Goal: Task Accomplishment & Management: Manage account settings

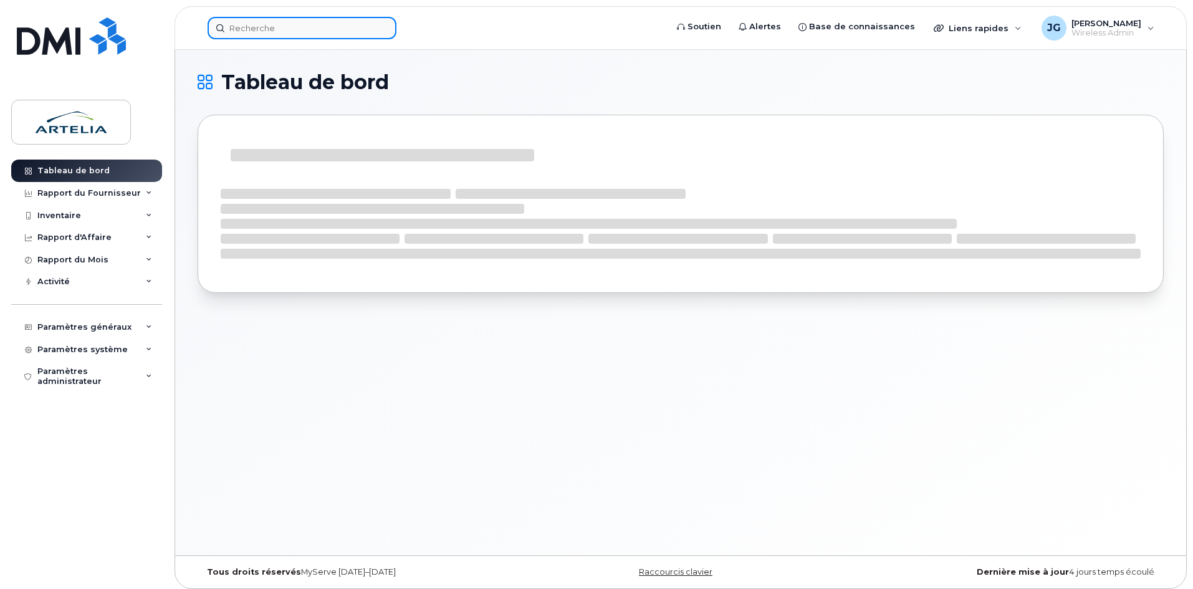
click at [337, 30] on input at bounding box center [302, 28] width 189 height 22
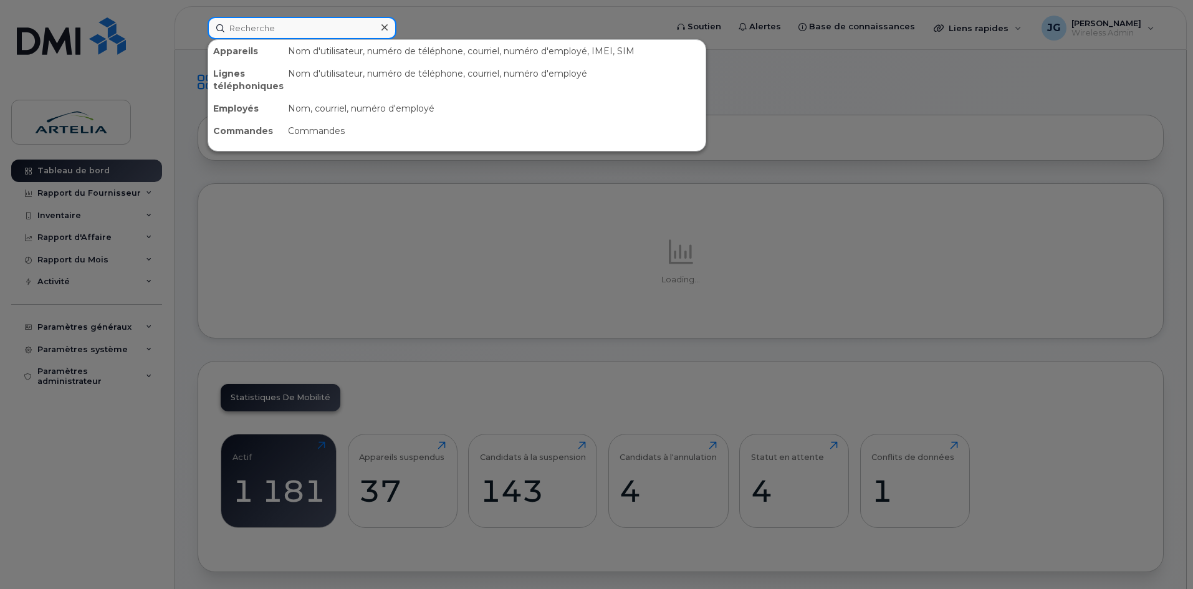
paste input "4384655285"
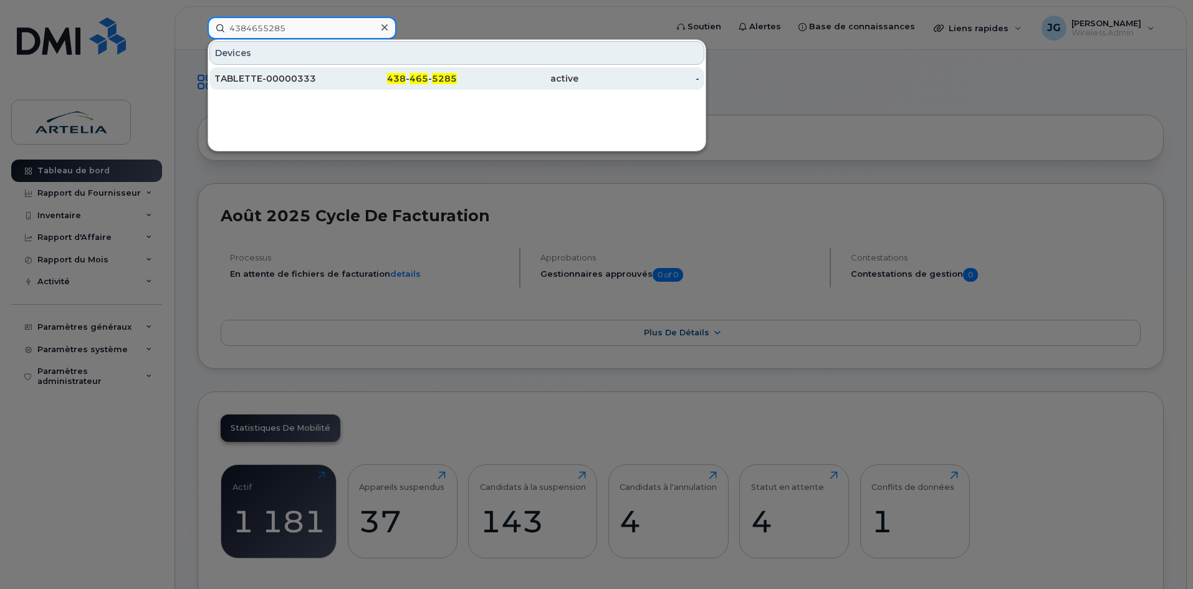
type input "4384655285"
click at [314, 80] on div "TABLETTE-00000333" at bounding box center [275, 78] width 122 height 12
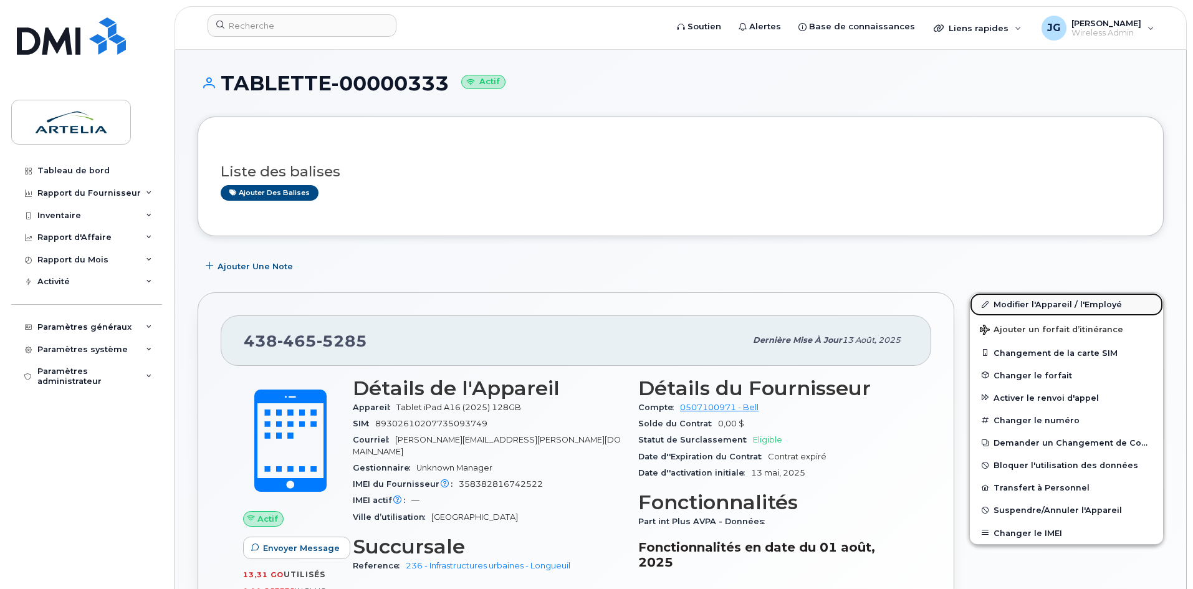
click at [1039, 309] on link "Modifier l'Appareil / l'Employé" at bounding box center [1066, 304] width 193 height 22
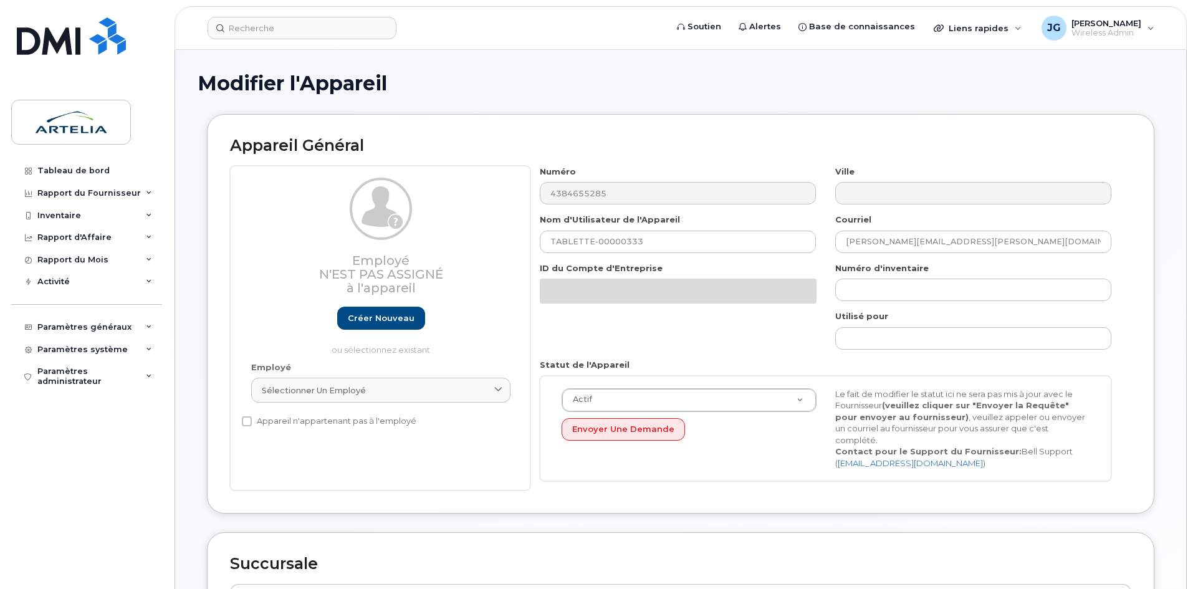
select select "29521987"
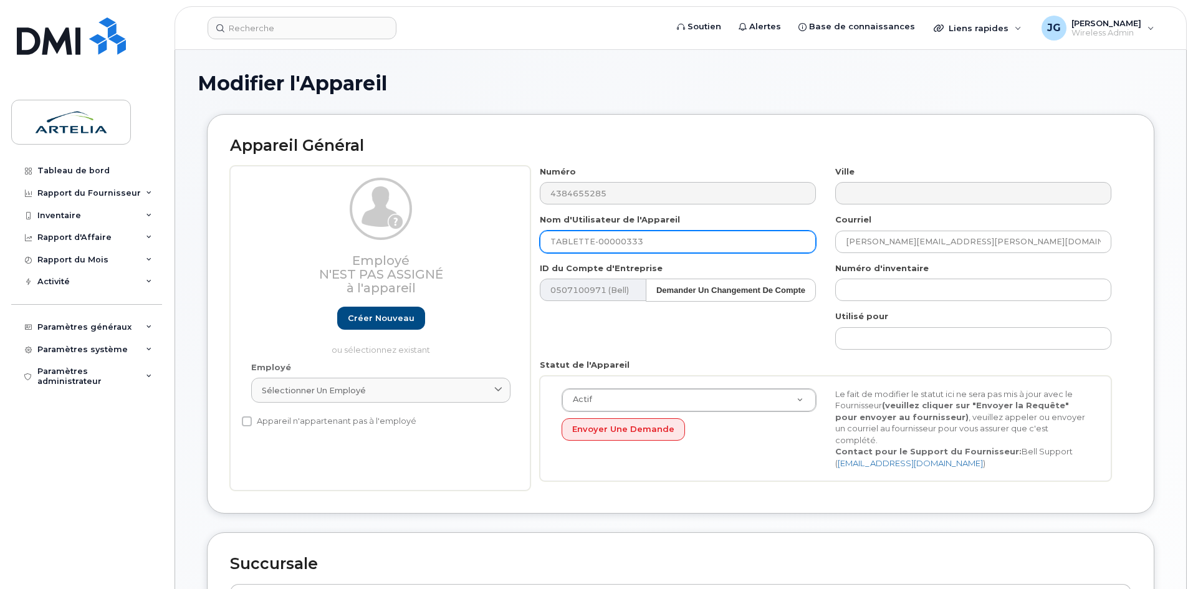
click at [701, 246] on input "TABLETTE-00000333" at bounding box center [678, 242] width 276 height 22
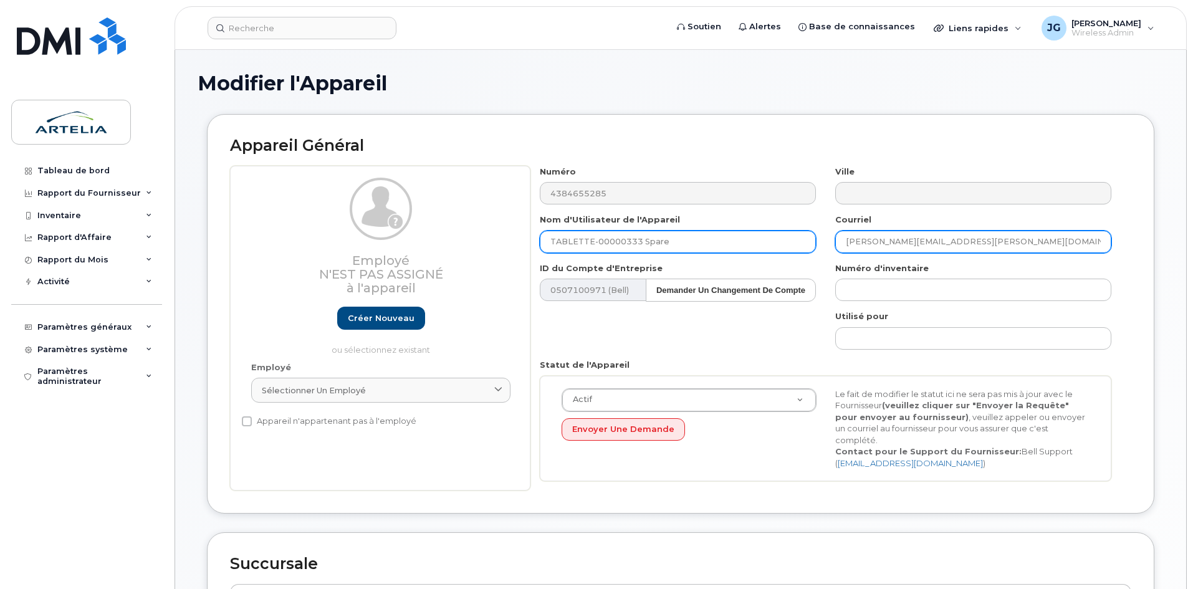
type input "TABLETTE-00000333 Spare"
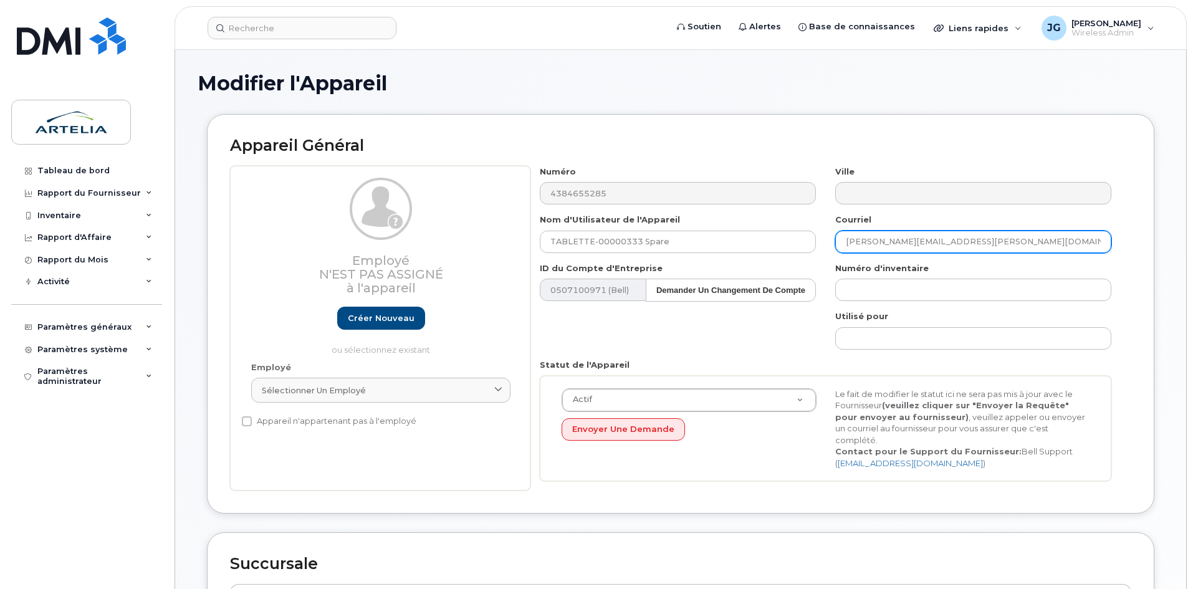
drag, startPoint x: 1030, startPoint y: 247, endPoint x: 615, endPoint y: 227, distance: 415.7
click at [615, 227] on div "Numéro 4384655285 Ville Nom d'Utilisateur de l'Appareil TABLETTE-00000333 Spare…" at bounding box center [826, 328] width 591 height 325
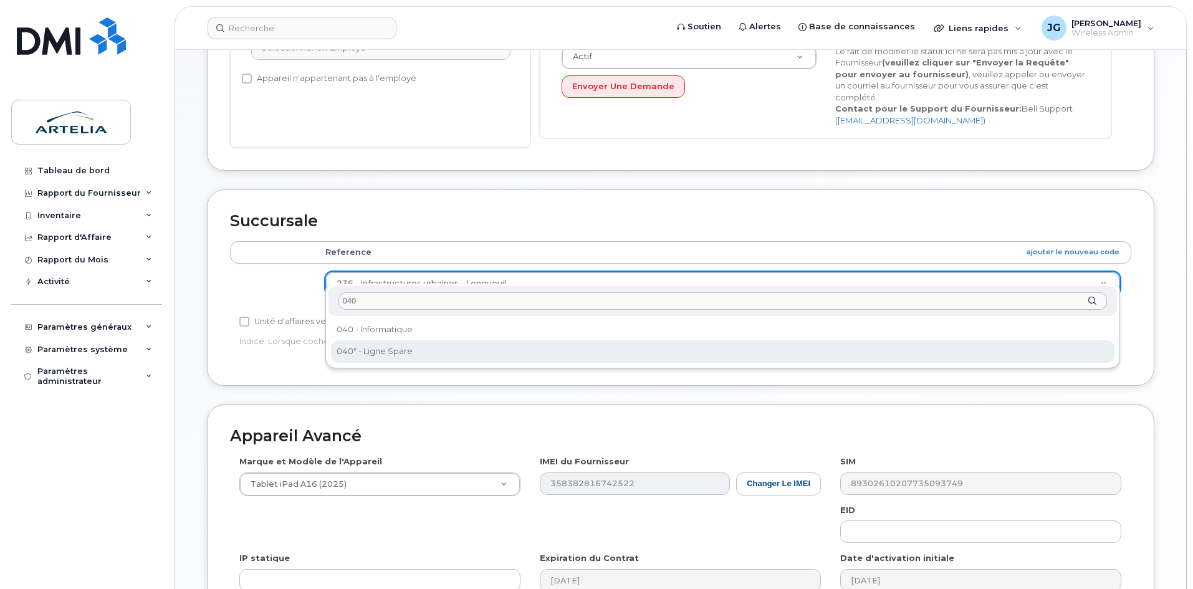
type input "040"
select select "29521960"
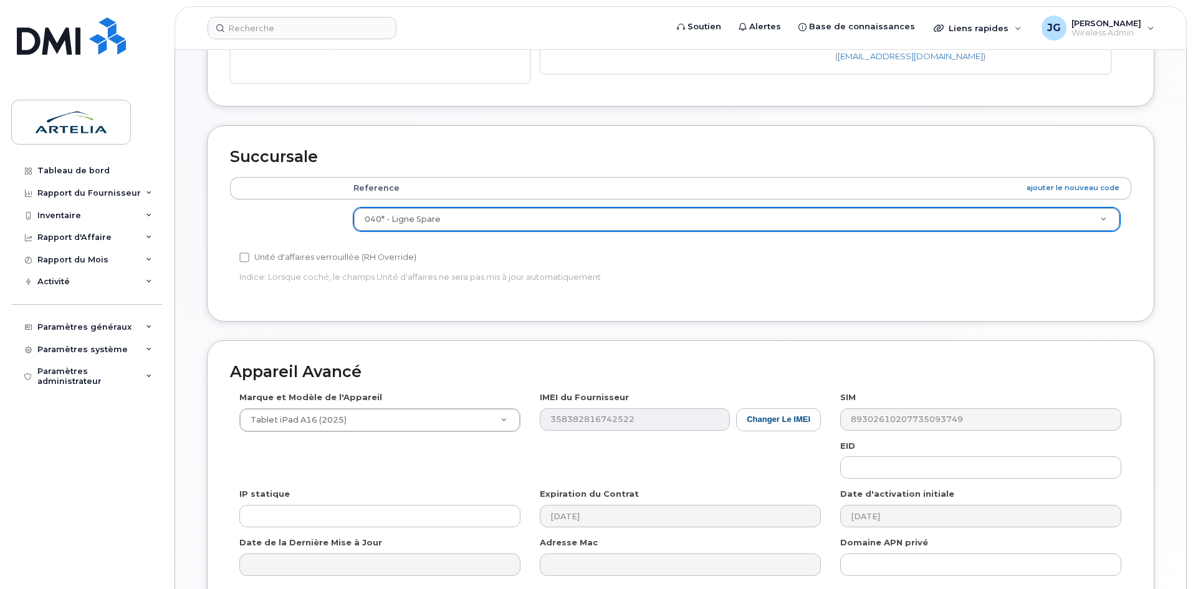
scroll to position [519, 0]
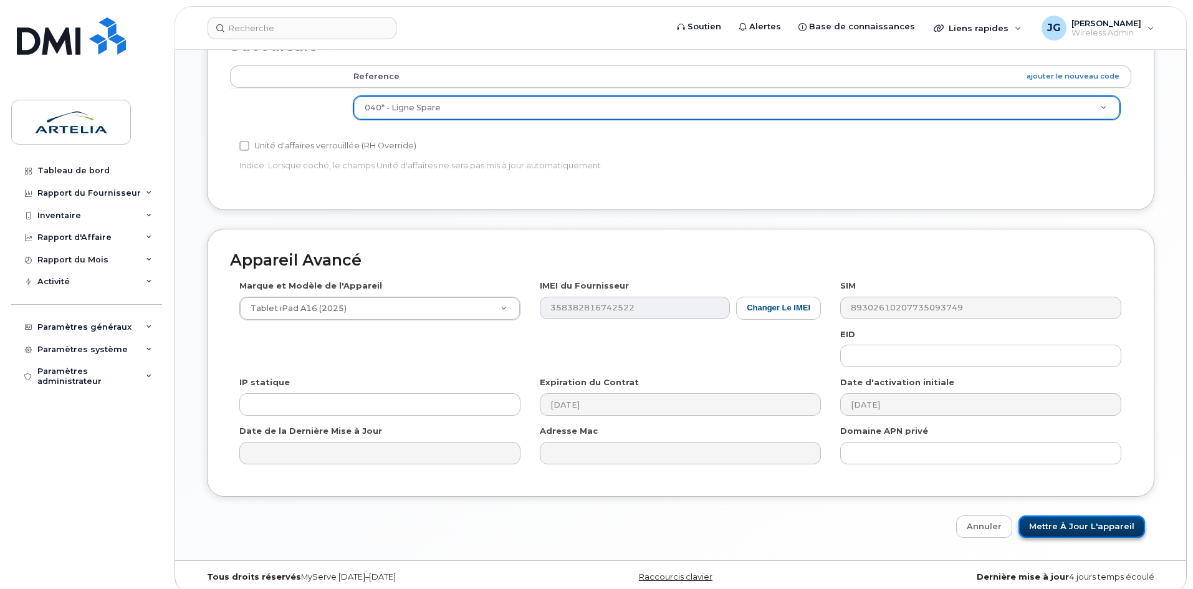
click at [1080, 516] on input "Mettre à jour l'appareil" at bounding box center [1082, 527] width 127 height 23
type input "Sauvegarde..."
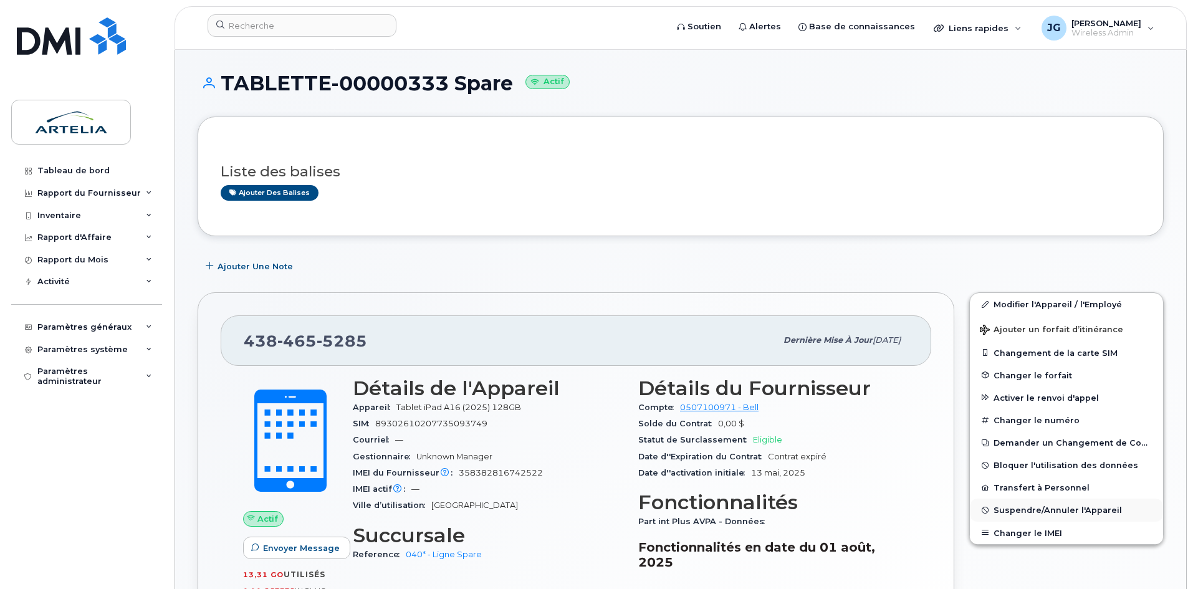
click at [1046, 509] on span "Suspendre/Annuler l'Appareil" at bounding box center [1058, 510] width 128 height 9
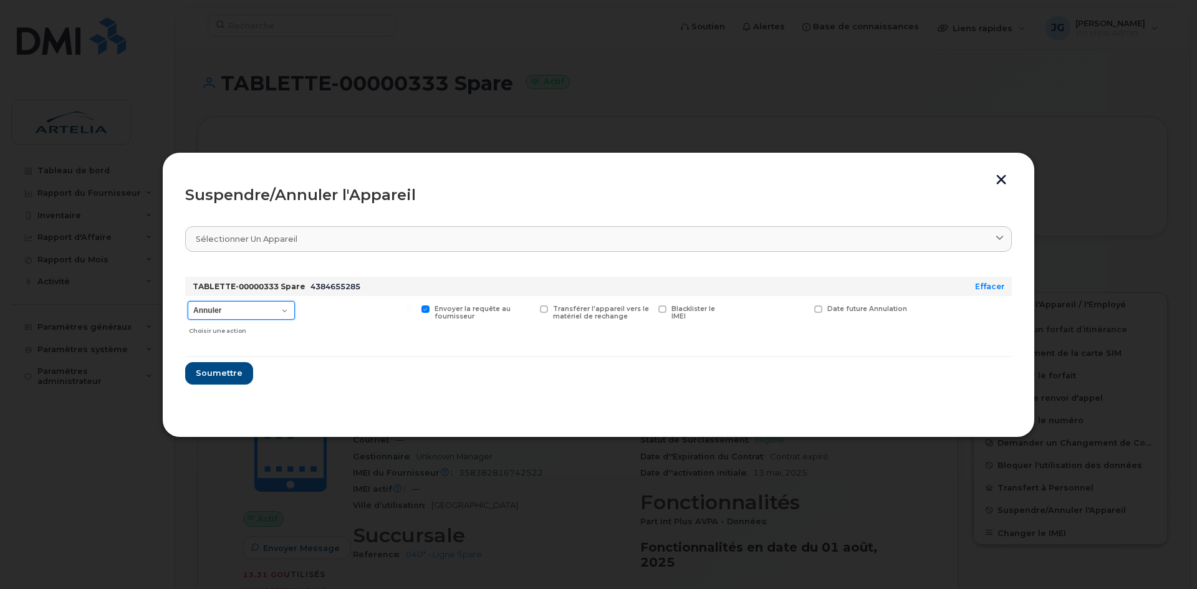
click at [249, 317] on select "Annuler Suspendre - Prolonger la suspension Suspendre - Tarif réduit Suspendre …" at bounding box center [241, 310] width 107 height 19
select select "[object Object]"
click at [188, 301] on select "Annuler Suspendre - Prolonger la suspension Suspendre - Tarif réduit Suspendre …" at bounding box center [241, 310] width 107 height 19
click at [212, 378] on span "Soumettre" at bounding box center [218, 373] width 47 height 12
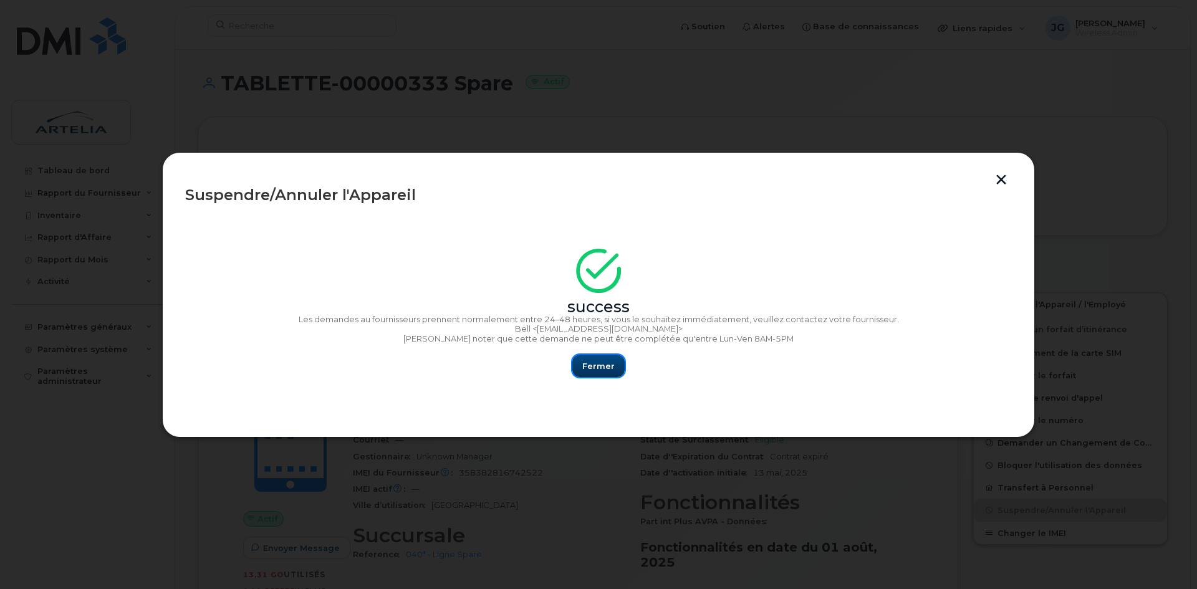
click at [615, 367] on button "Fermer" at bounding box center [598, 366] width 52 height 22
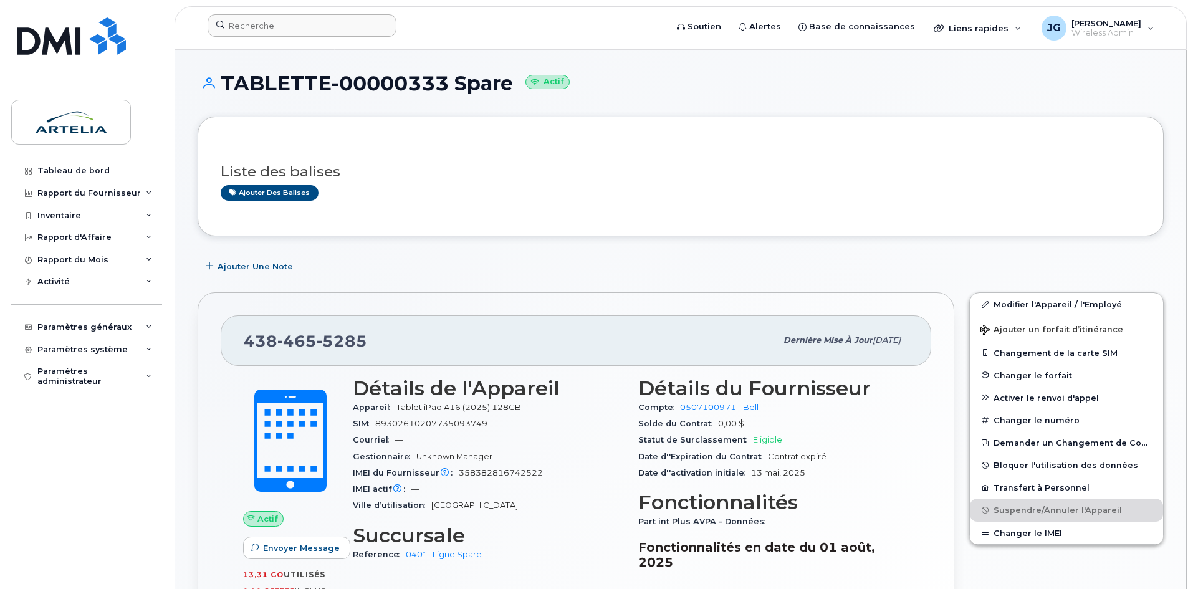
drag, startPoint x: 284, startPoint y: 42, endPoint x: 283, endPoint y: 26, distance: 16.3
click at [283, 36] on header "Soutien Alertes Base de connaissances Liens rapides Suspendre/Supprimer l’appar…" at bounding box center [681, 28] width 1012 height 44
click at [283, 26] on input at bounding box center [302, 25] width 189 height 22
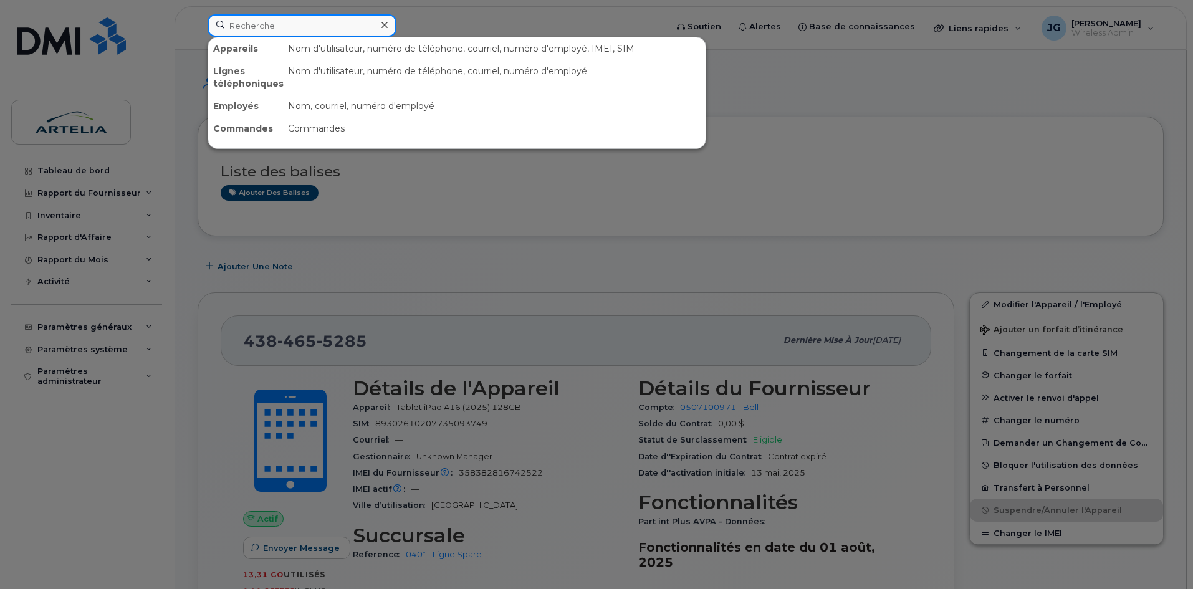
paste input "5142134653"
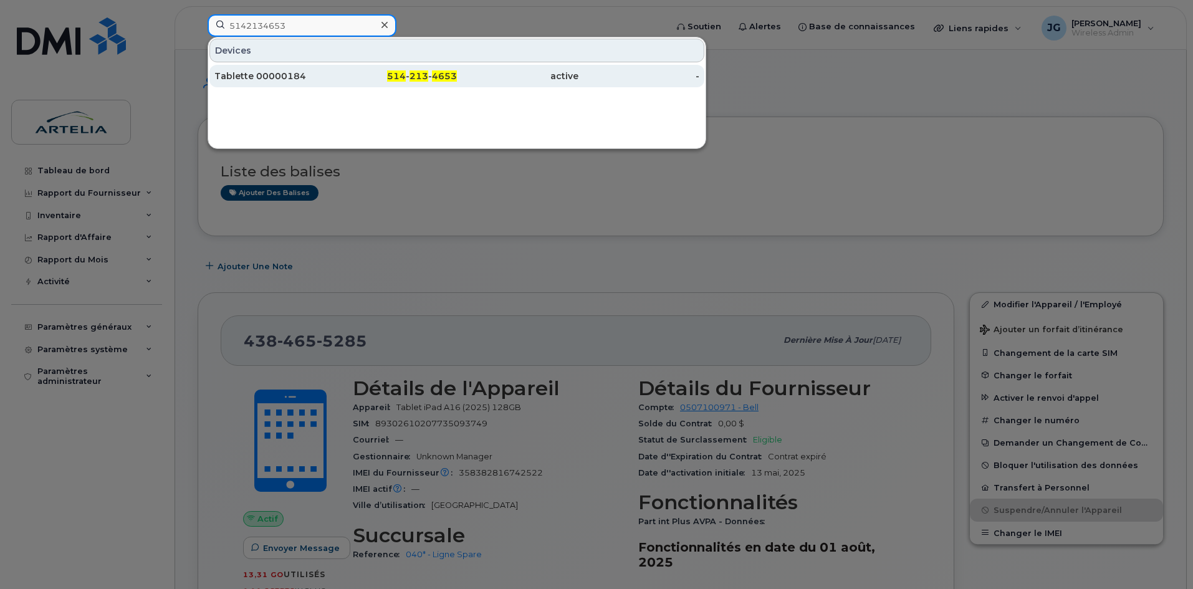
type input "5142134653"
click at [289, 82] on div "Tablette 00000184" at bounding box center [275, 76] width 122 height 22
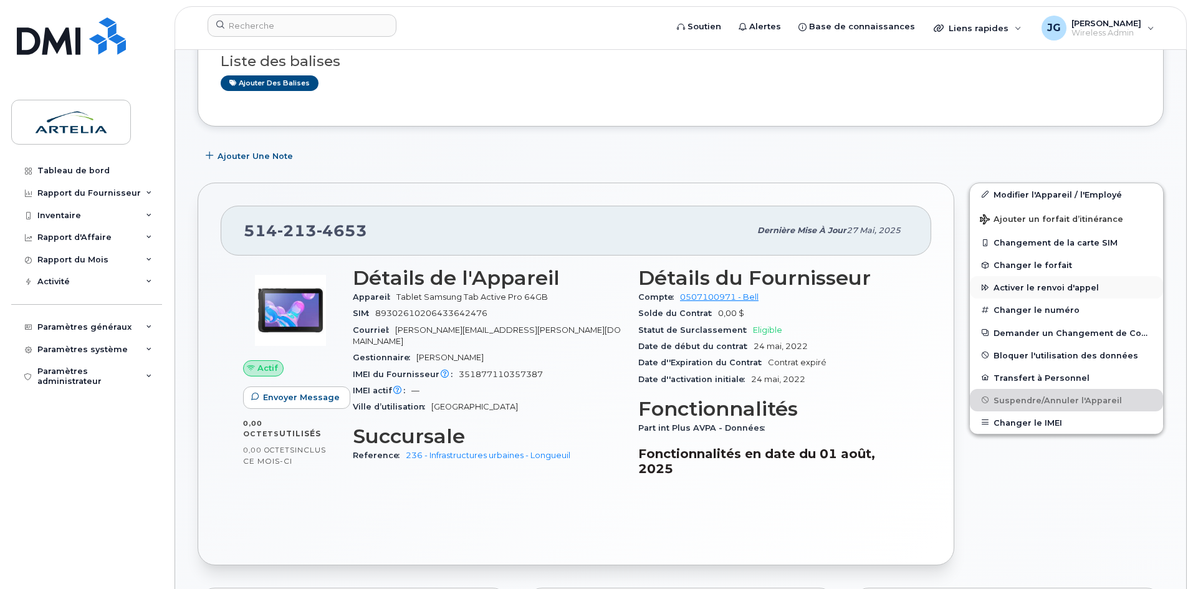
scroll to position [296, 0]
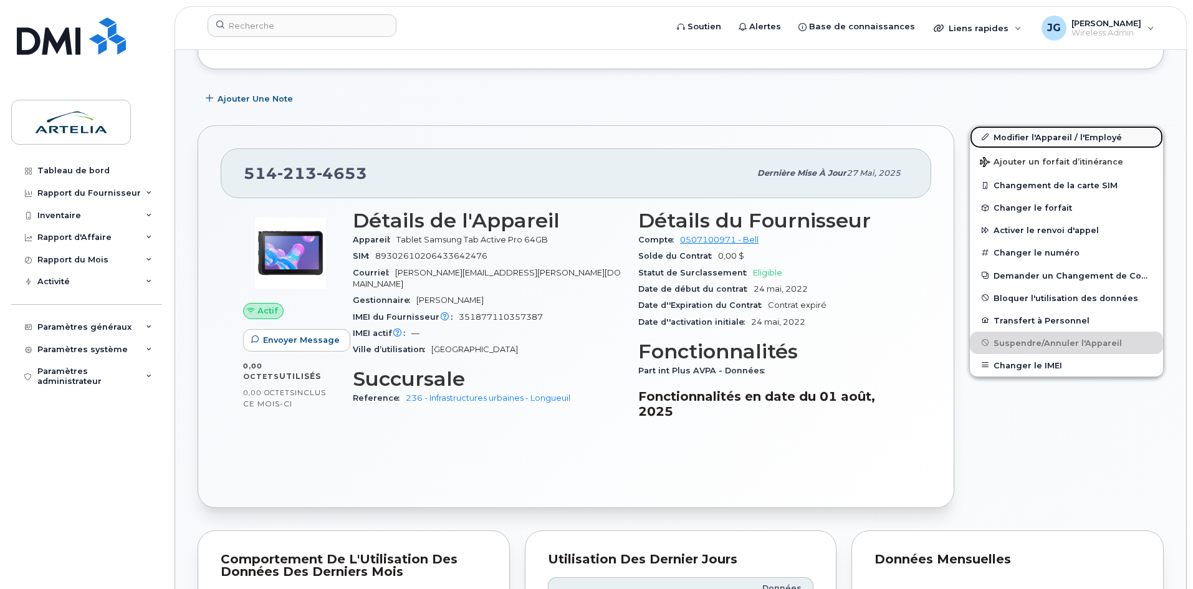
click at [1026, 132] on link "Modifier l'Appareil / l'Employé" at bounding box center [1066, 137] width 193 height 22
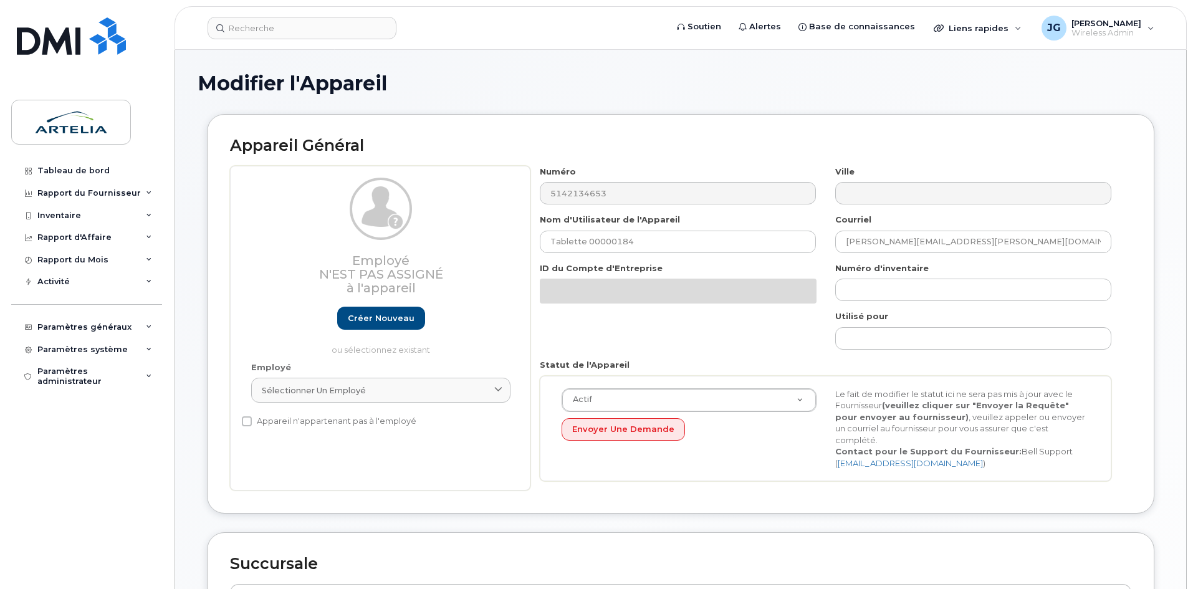
select select "29521987"
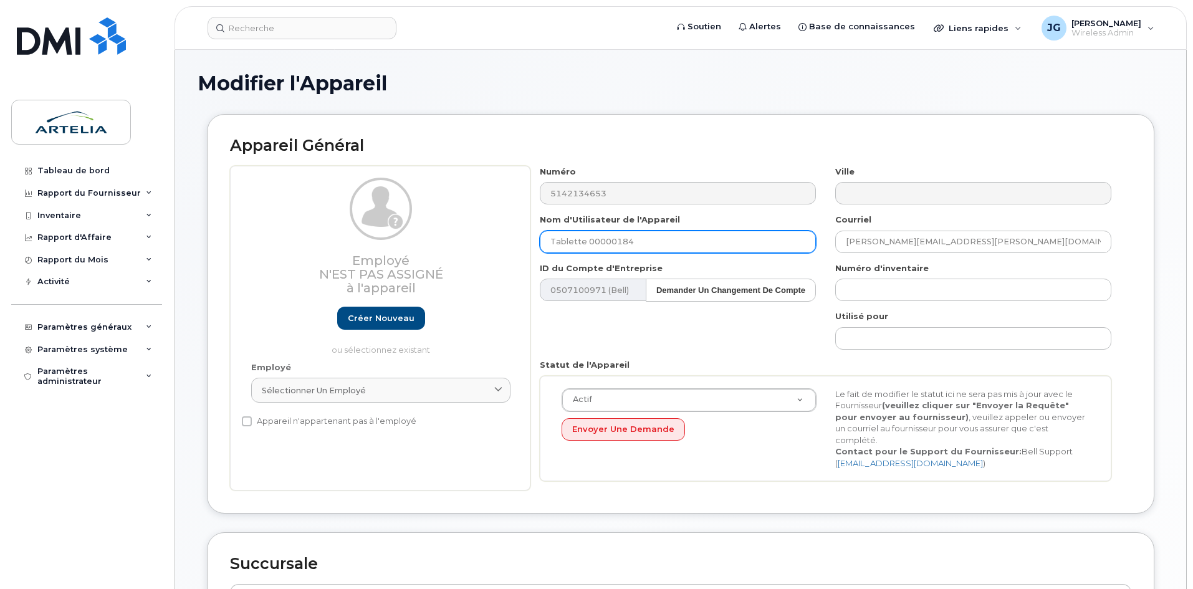
click at [744, 239] on input "Tablette 00000184" at bounding box center [678, 242] width 276 height 22
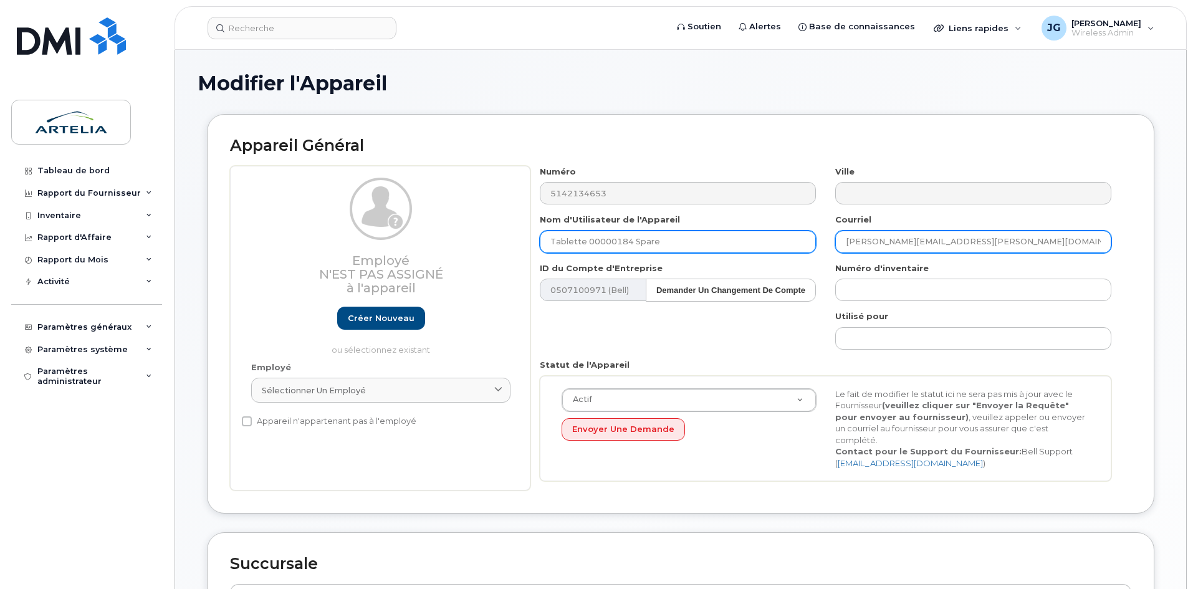
type input "Tablette 00000184 Spare"
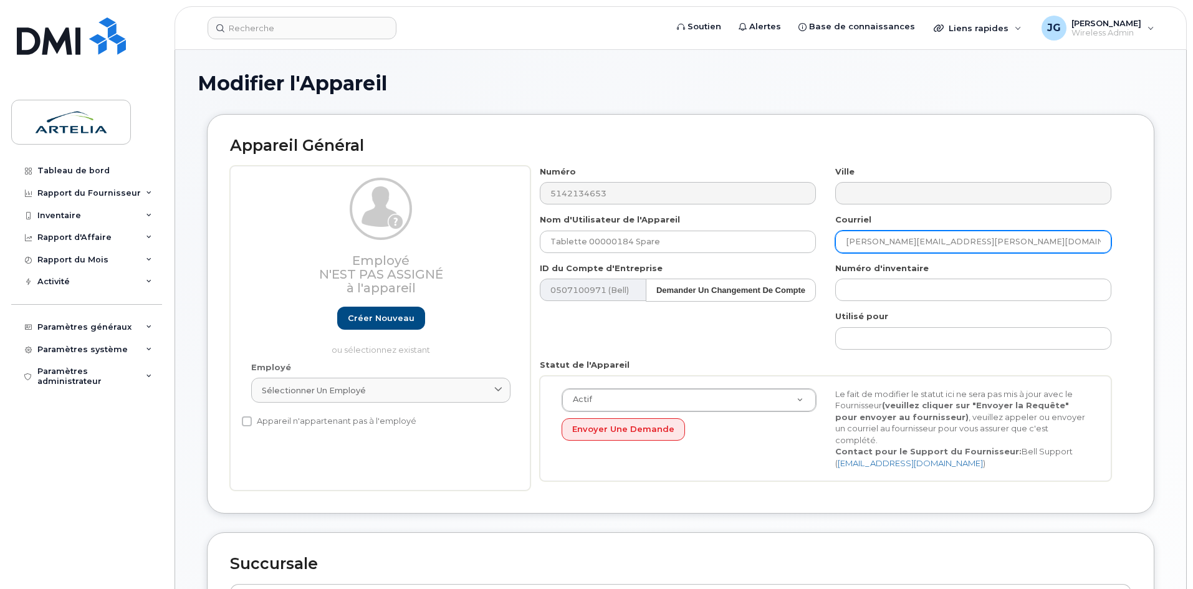
drag, startPoint x: 1061, startPoint y: 239, endPoint x: 542, endPoint y: 223, distance: 518.9
click at [542, 223] on div "Numéro 5142134653 Ville Nom d'Utilisateur de l'Appareil Tablette 00000184 Spare…" at bounding box center [826, 328] width 591 height 325
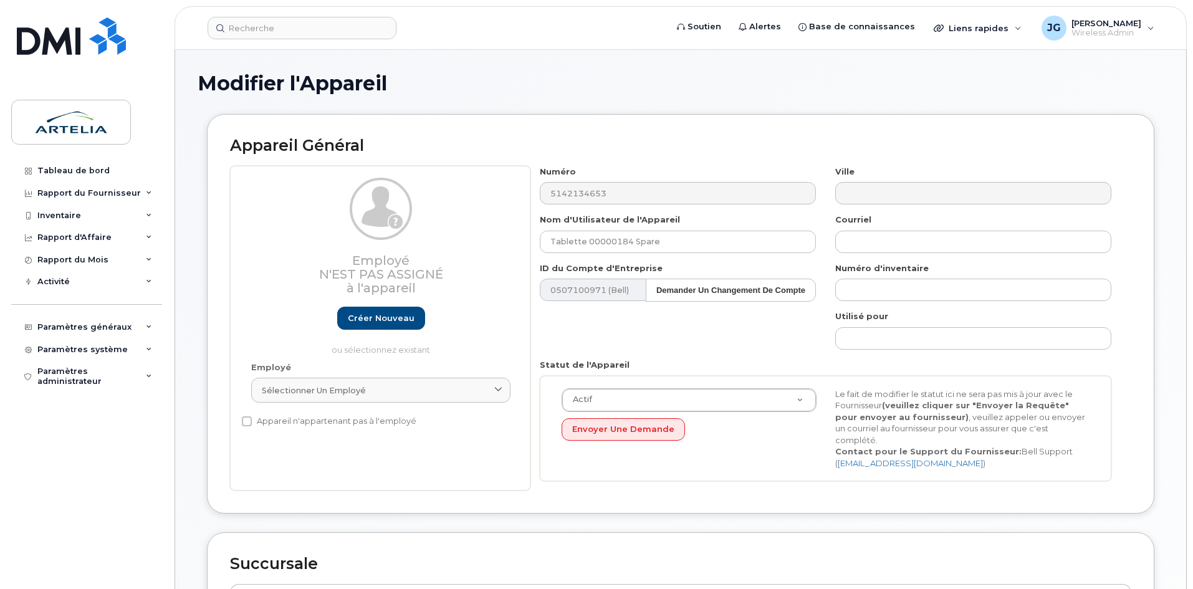
click at [538, 335] on div "Numéro 5142134653 Ville Nom d'Utilisateur de l'Appareil Tablette 00000184 Spare…" at bounding box center [826, 328] width 591 height 325
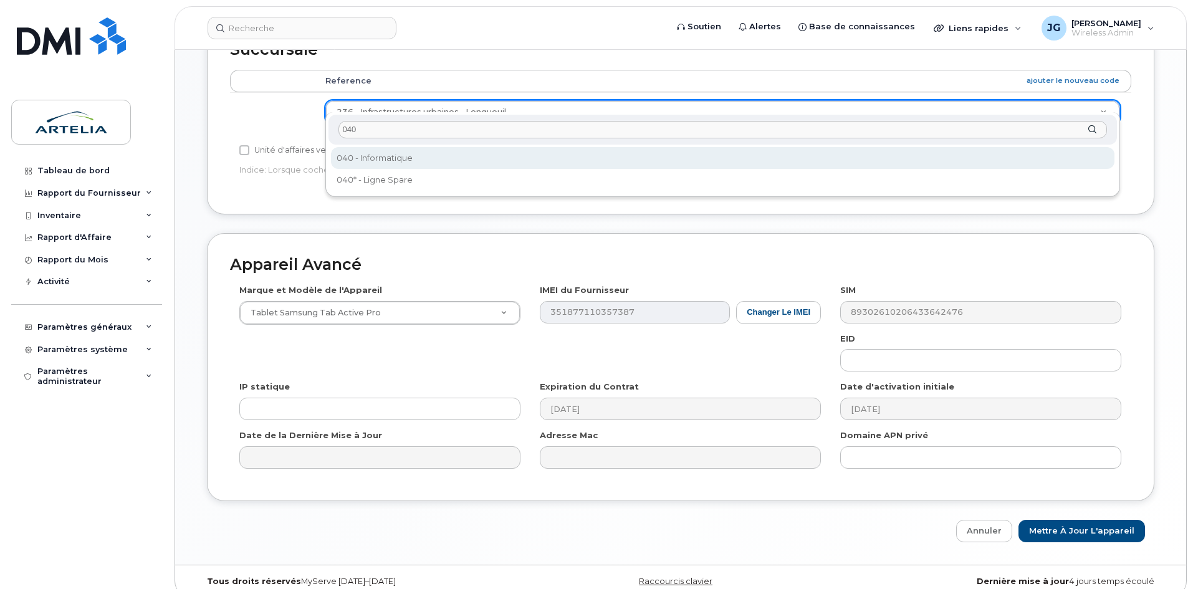
type input "040"
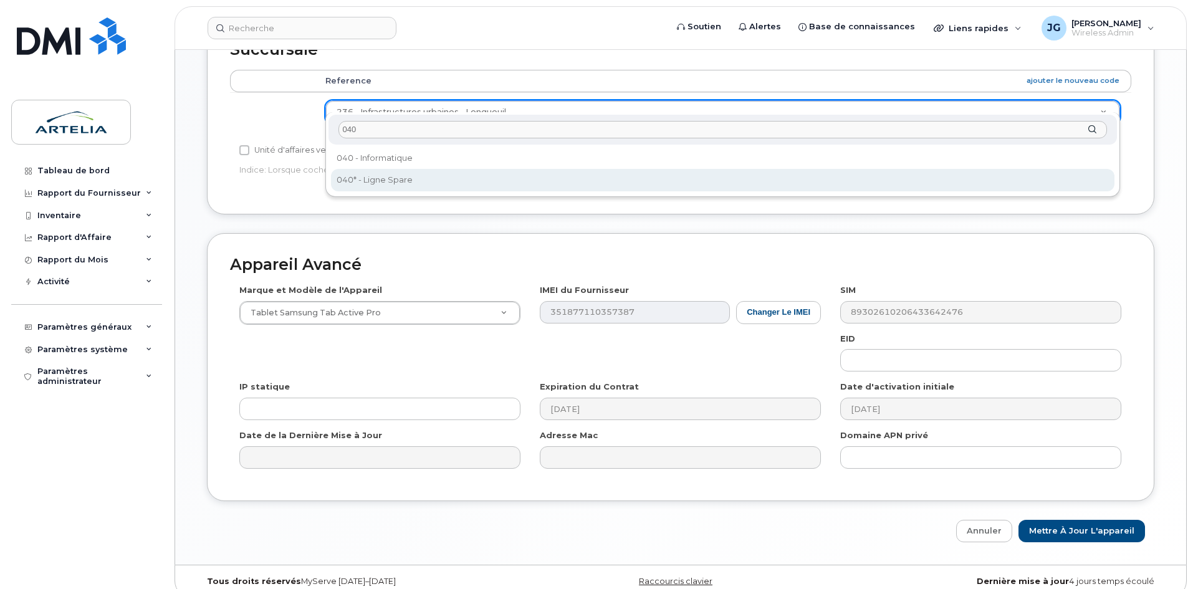
select select "29521960"
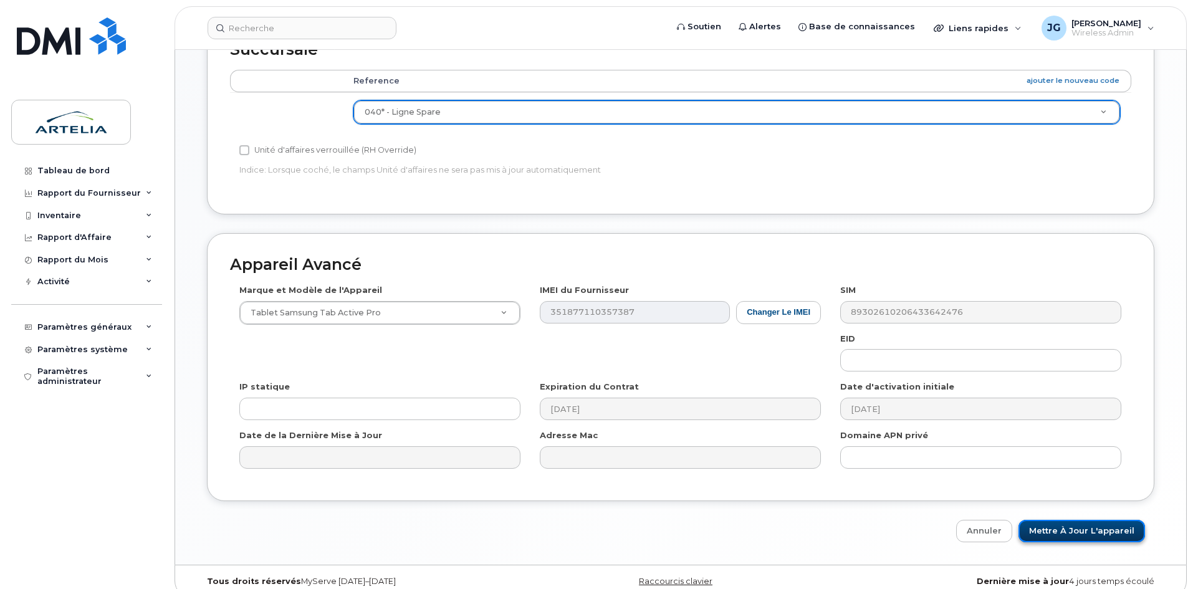
click at [1112, 520] on input "Mettre à jour l'appareil" at bounding box center [1082, 531] width 127 height 23
type input "Sauvegarde..."
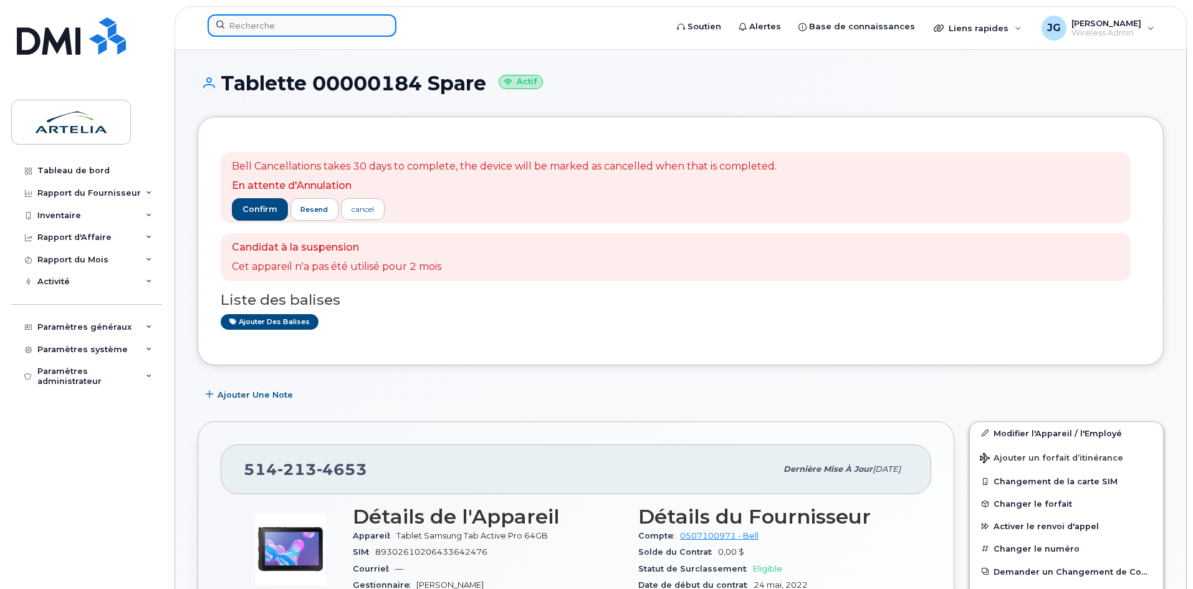
click at [290, 32] on input at bounding box center [302, 25] width 189 height 22
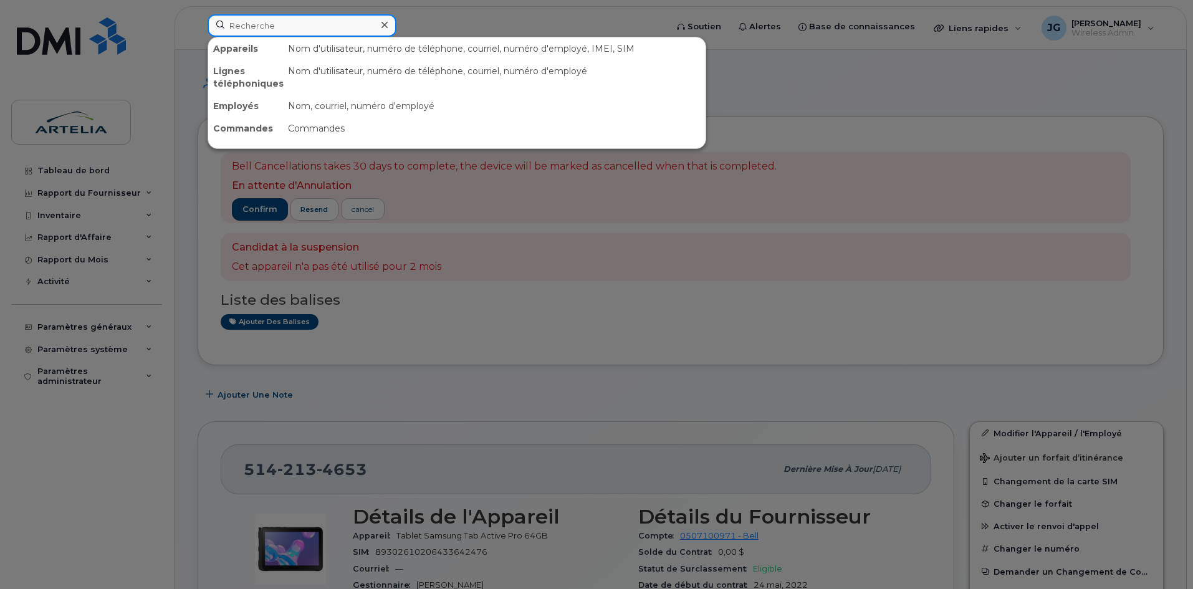
paste input "4383647269"
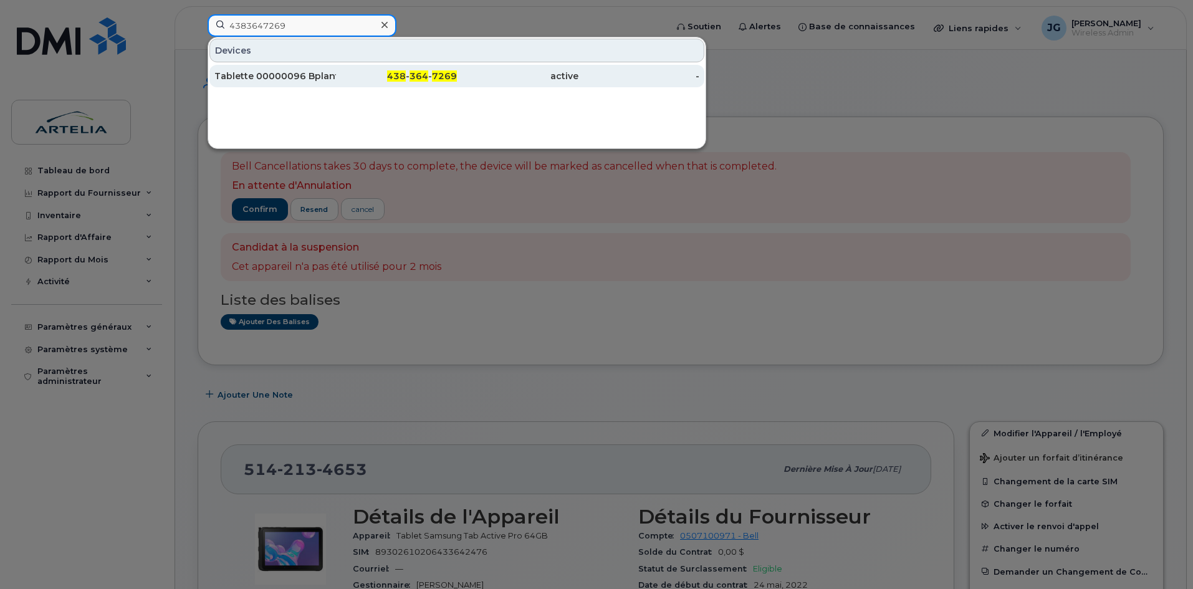
type input "4383647269"
click at [292, 72] on div "Tablette 00000096 Bplante" at bounding box center [275, 76] width 122 height 12
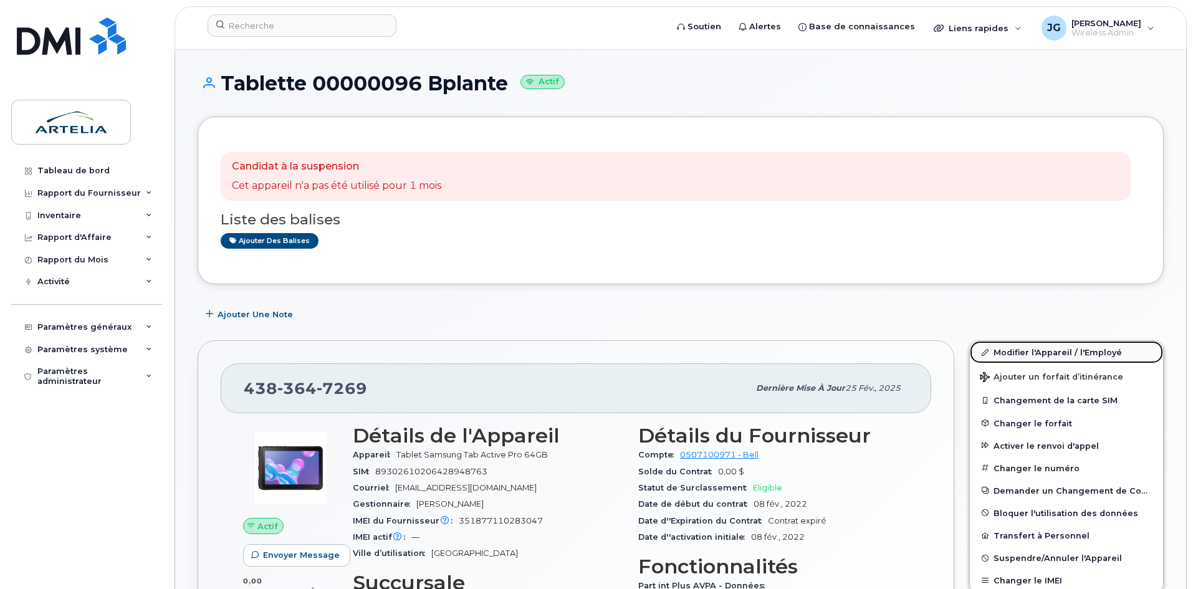
click at [1011, 348] on link "Modifier l'Appareil / l'Employé" at bounding box center [1066, 352] width 193 height 22
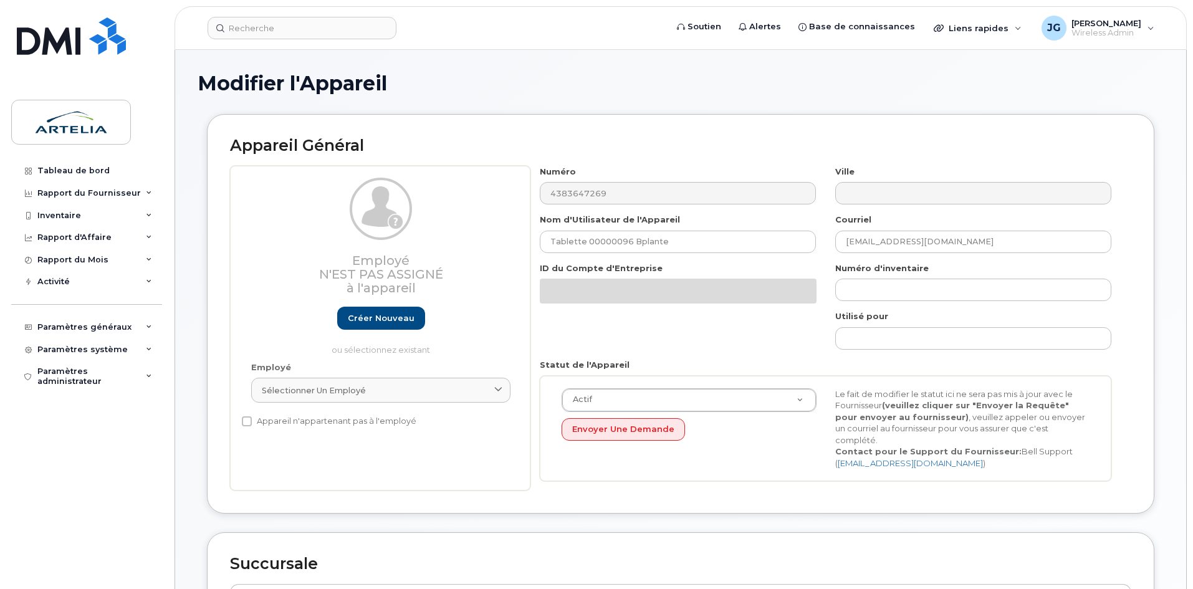
select select "29522000"
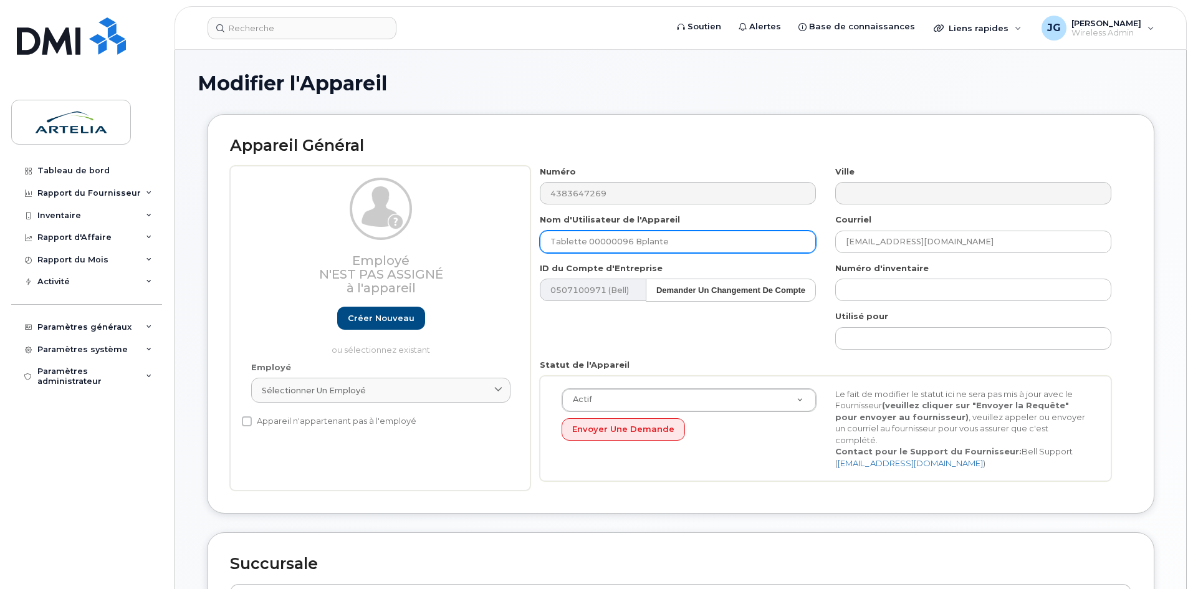
drag, startPoint x: 701, startPoint y: 237, endPoint x: 631, endPoint y: 249, distance: 71.5
click at [631, 249] on input "Tablette 00000096 Bplante" at bounding box center [678, 242] width 276 height 22
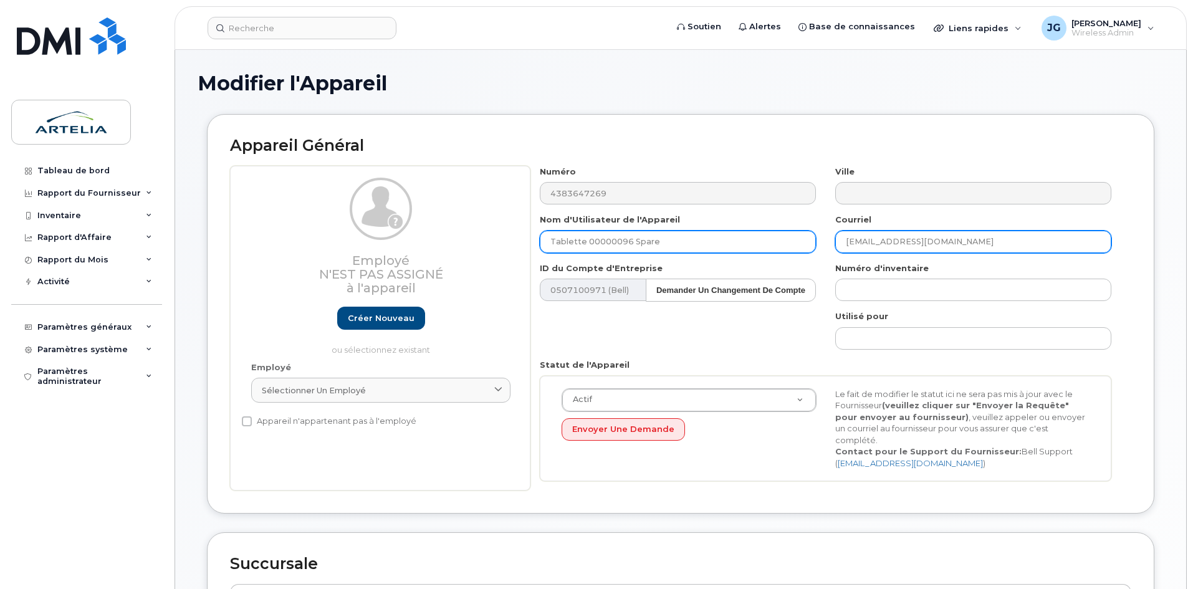
type input "Tablette 00000096 Spare"
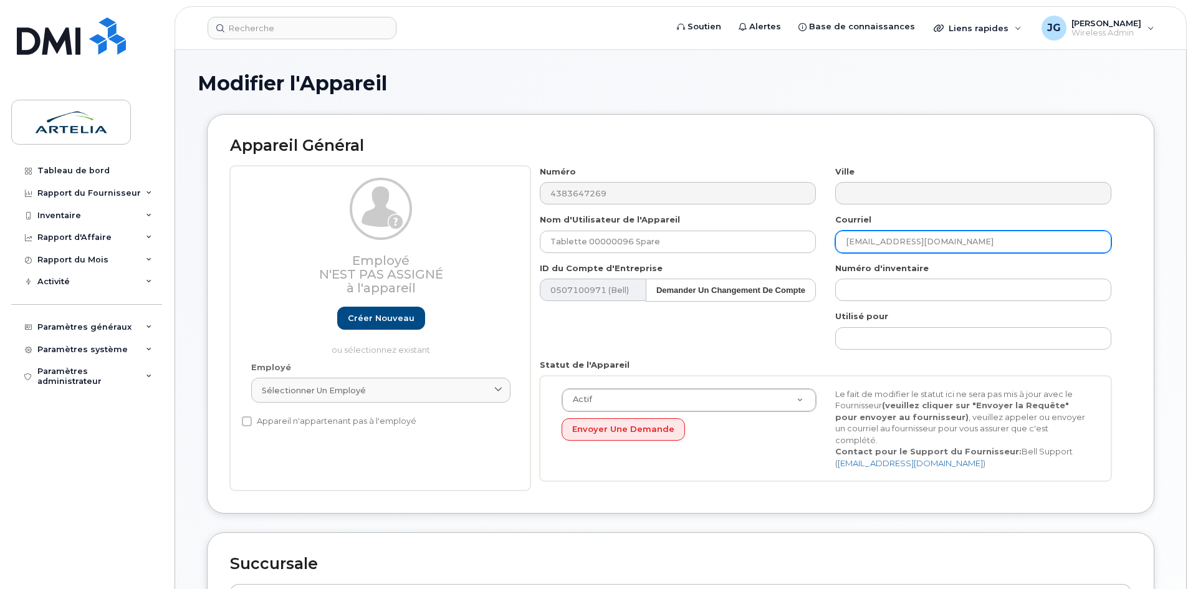
drag, startPoint x: 989, startPoint y: 231, endPoint x: 466, endPoint y: 214, distance: 523.3
click at [516, 214] on div "Employé N'est pas assigné à l'appareil Créer nouveau ou sélectionnez existant E…" at bounding box center [680, 328] width 901 height 325
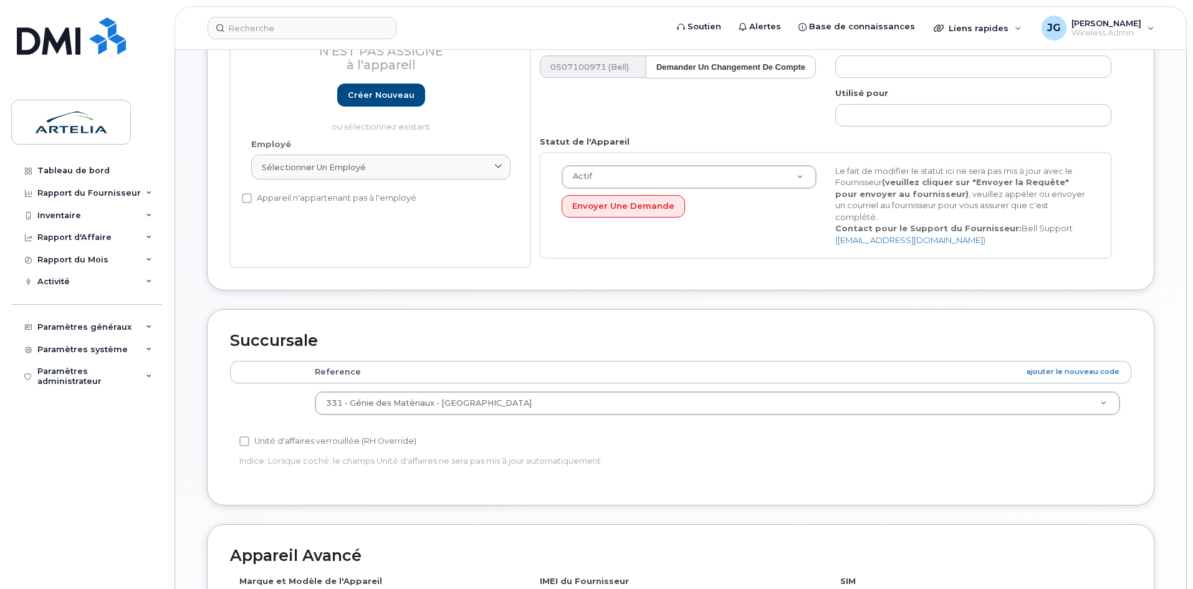
scroll to position [519, 0]
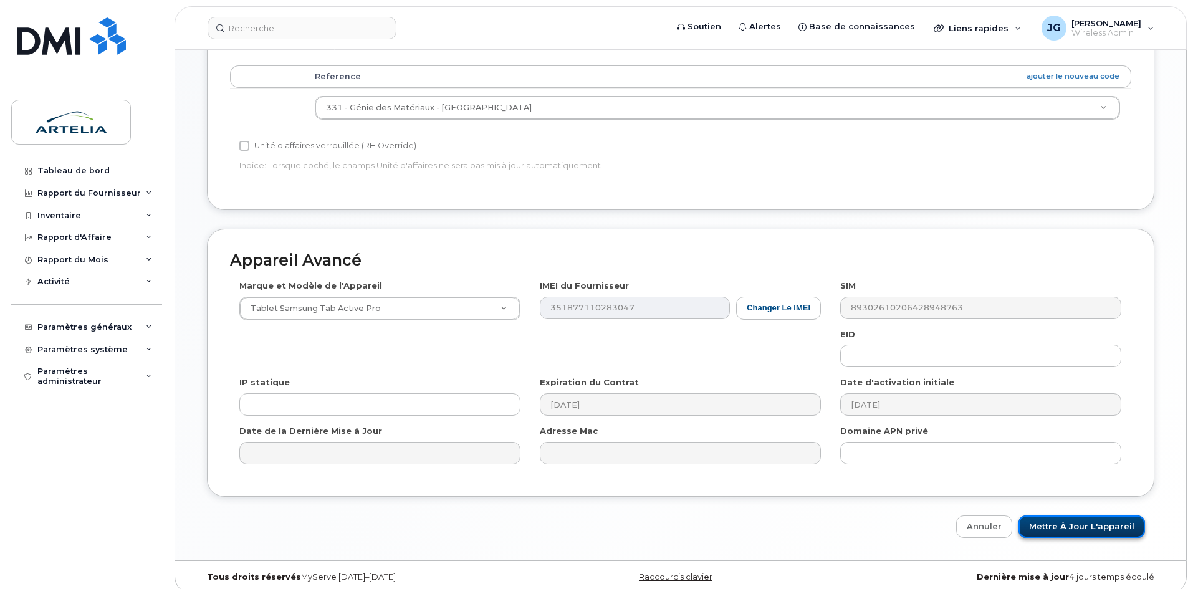
click at [1078, 523] on input "Mettre à jour l'appareil" at bounding box center [1082, 527] width 127 height 23
type input "Sauvegarde..."
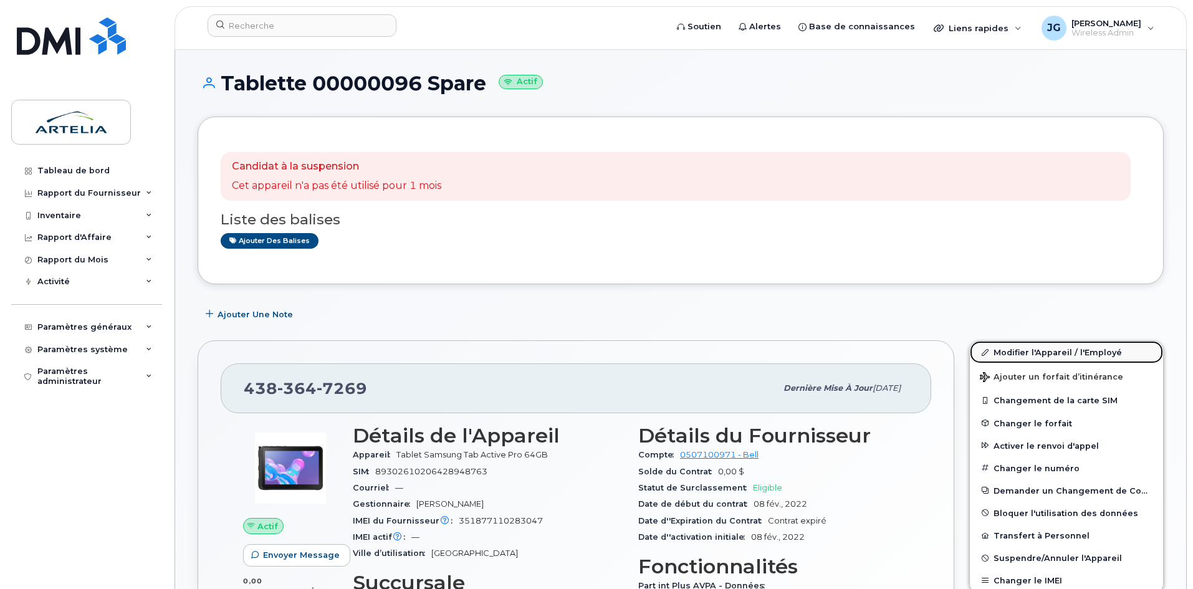
click at [991, 353] on link "Modifier l'Appareil / l'Employé" at bounding box center [1066, 352] width 193 height 22
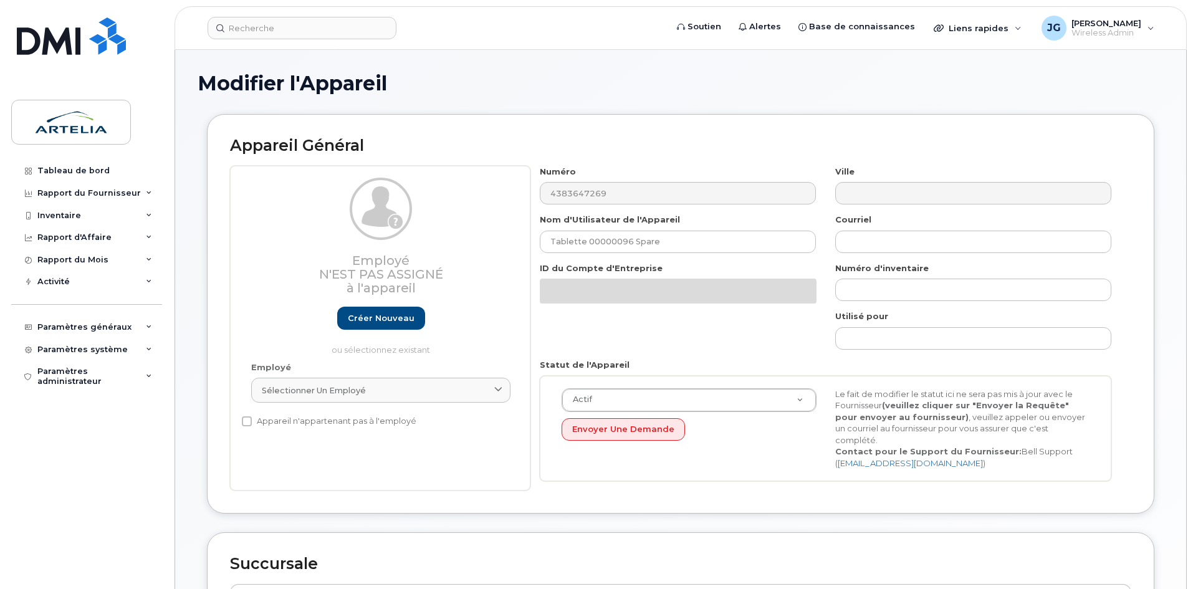
select select "29522000"
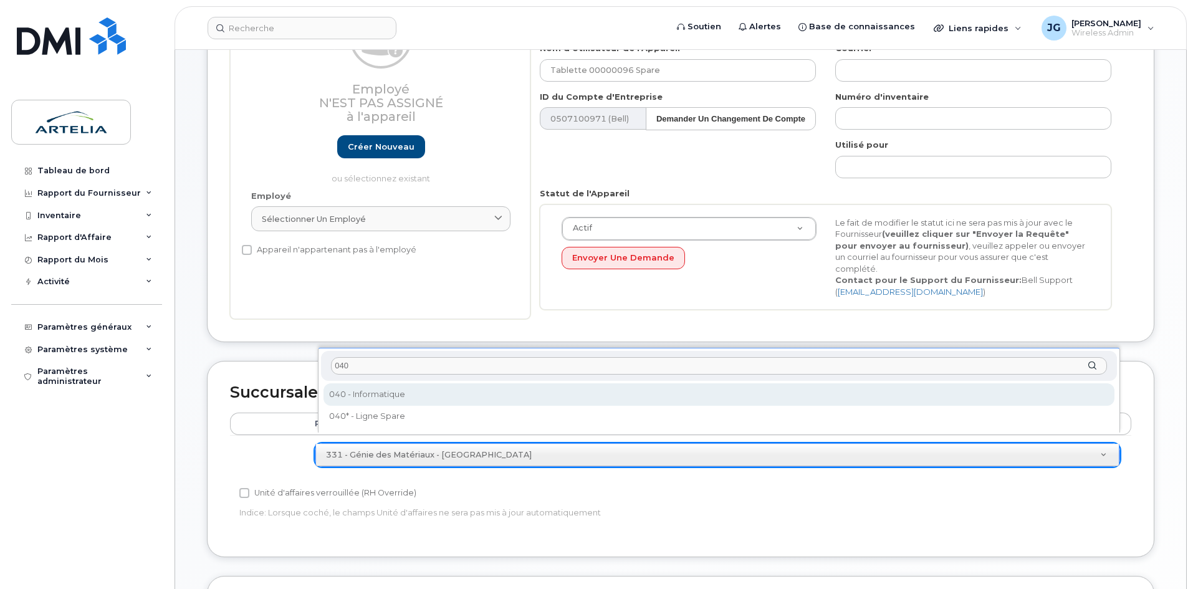
type input "040"
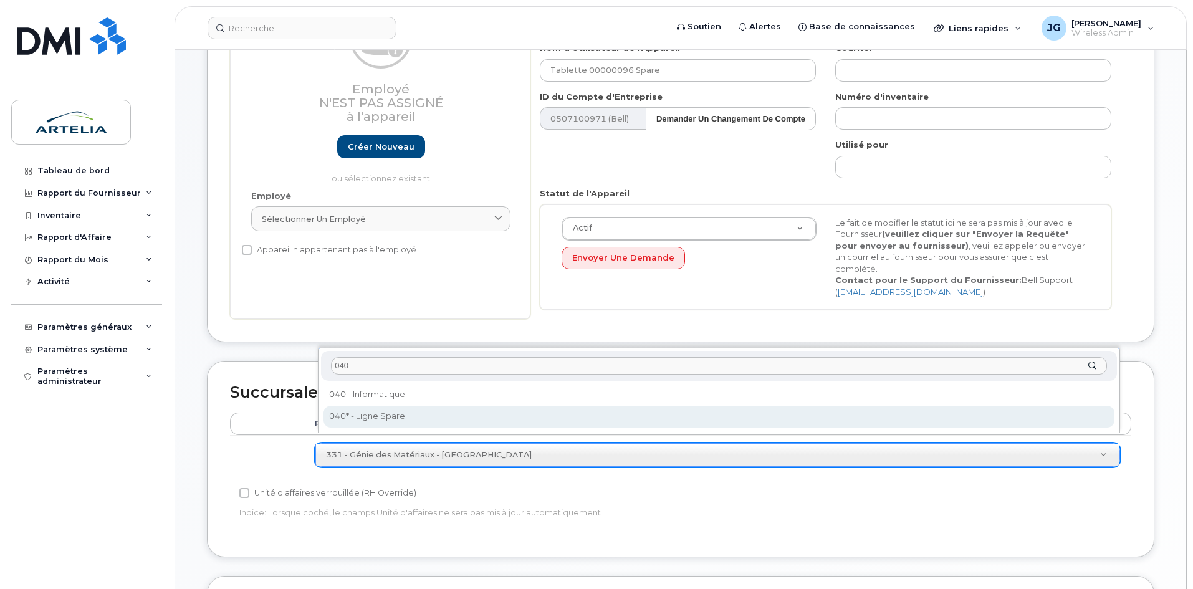
select select "29521960"
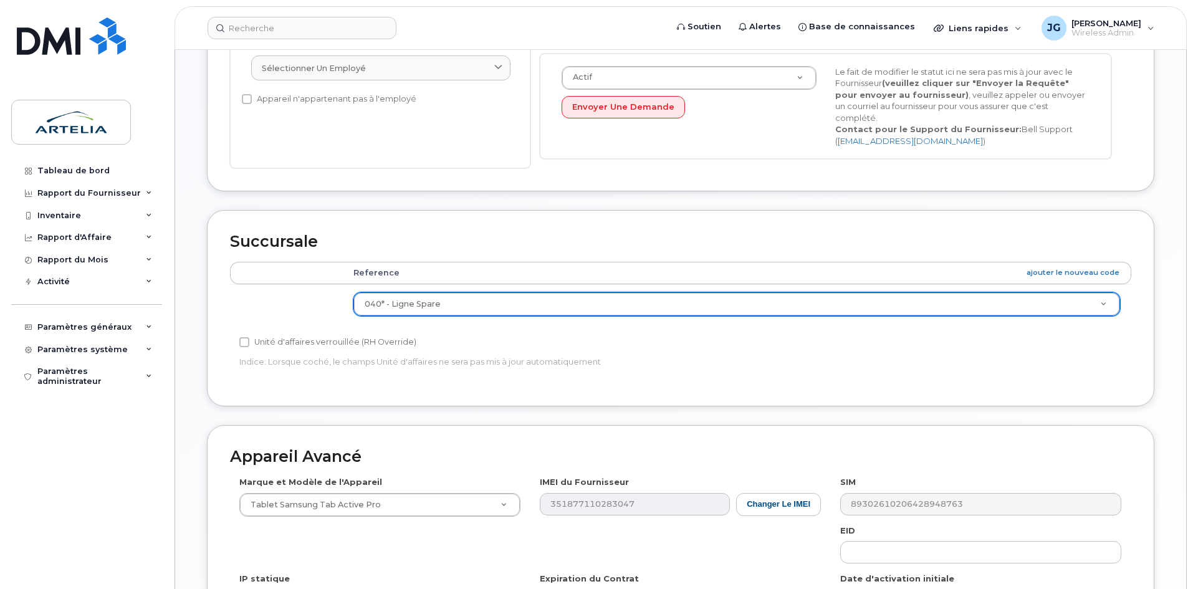
scroll to position [519, 0]
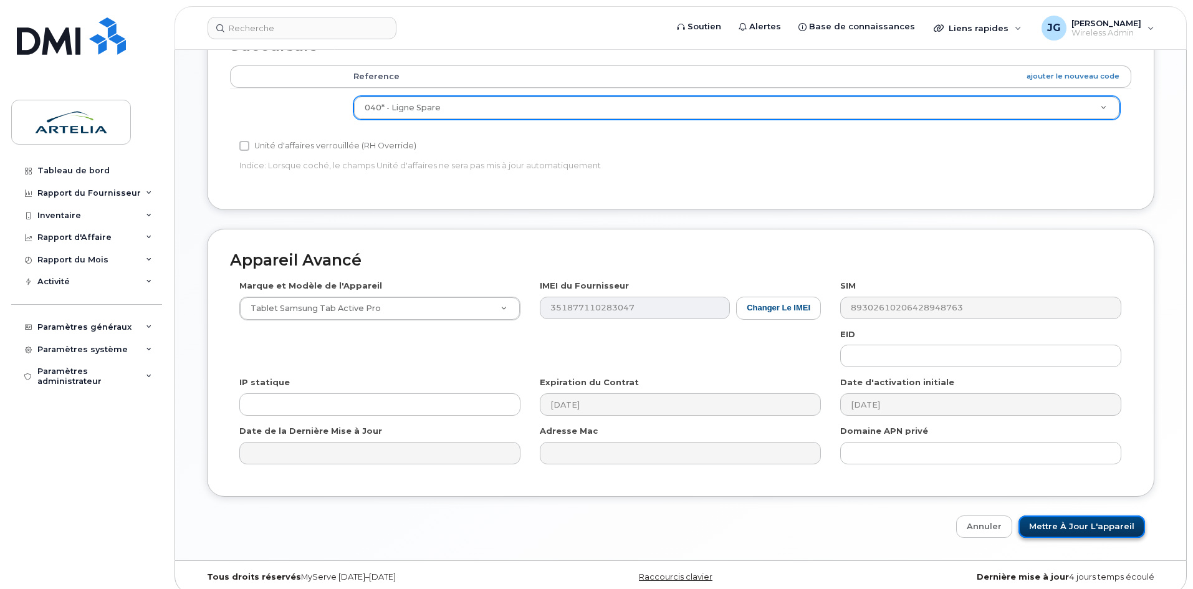
click at [1084, 516] on input "Mettre à jour l'appareil" at bounding box center [1082, 527] width 127 height 23
type input "Sauvegarde..."
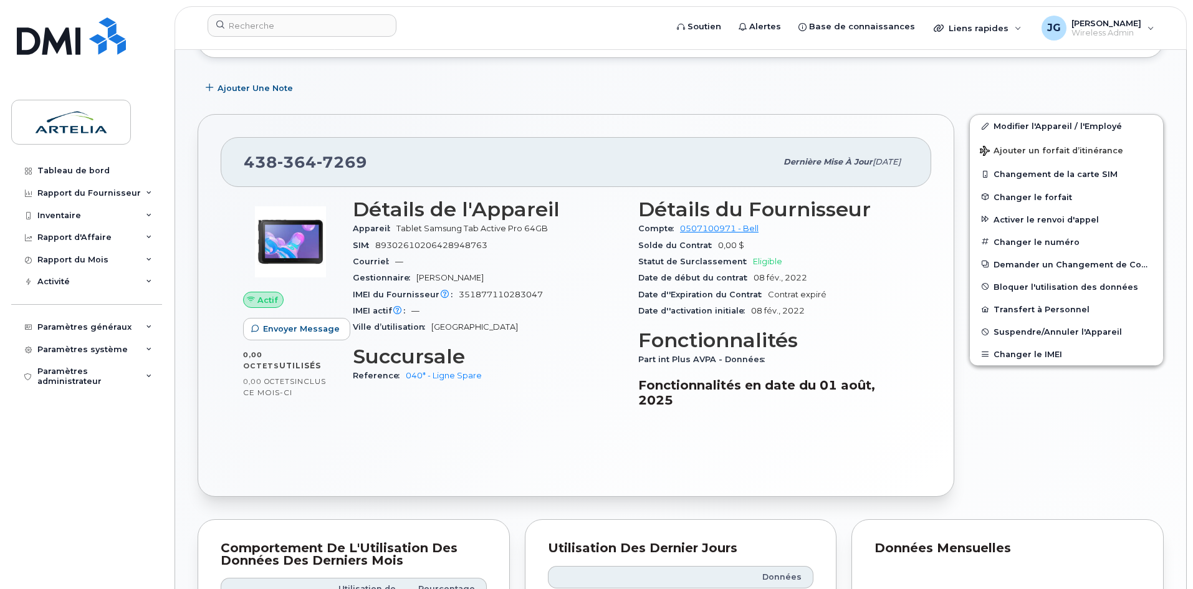
scroll to position [234, 0]
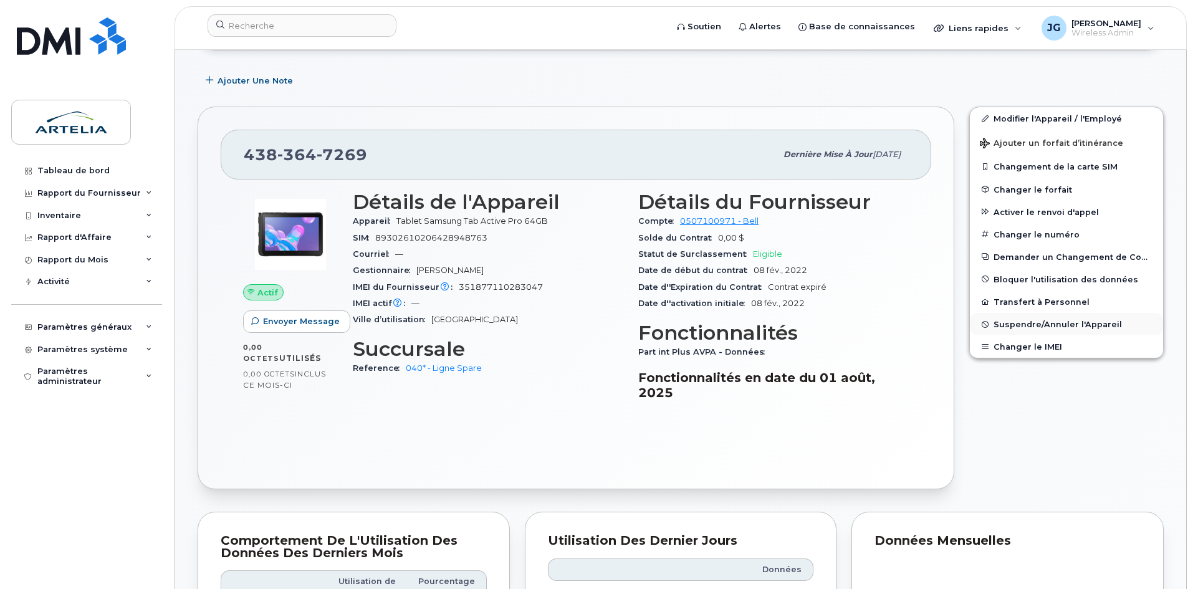
click at [1009, 328] on span "Suspendre/Annuler l'Appareil" at bounding box center [1058, 324] width 128 height 9
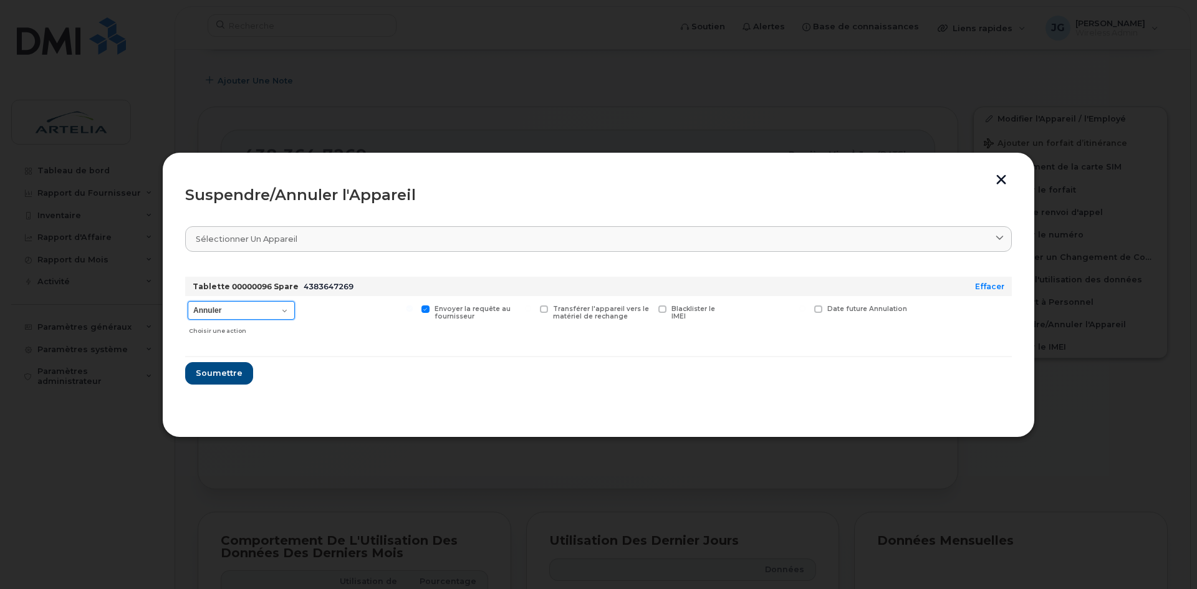
click at [228, 301] on select "Annuler Suspendre - Prolonger la suspension Suspendre - Tarif réduit Suspendre …" at bounding box center [241, 310] width 107 height 19
click at [188, 301] on select "Annuler Suspendre - Prolonger la suspension Suspendre - Tarif réduit Suspendre …" at bounding box center [241, 310] width 107 height 19
click at [233, 318] on select "Annuler Suspendre - Prolonger la suspension Suspendre - Tarif réduit Suspendre …" at bounding box center [241, 310] width 107 height 19
select select "[object Object]"
click at [188, 301] on select "Annuler Suspendre - Prolonger la suspension Suspendre - Tarif réduit Suspendre …" at bounding box center [241, 310] width 107 height 19
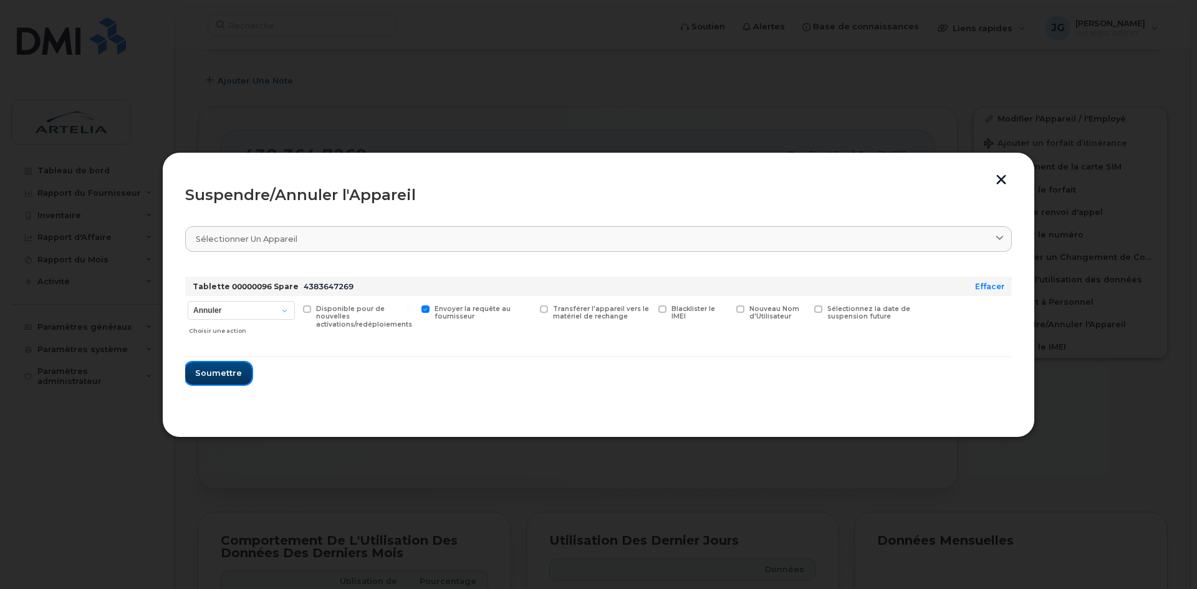
click at [229, 370] on span "Soumettre" at bounding box center [218, 373] width 47 height 12
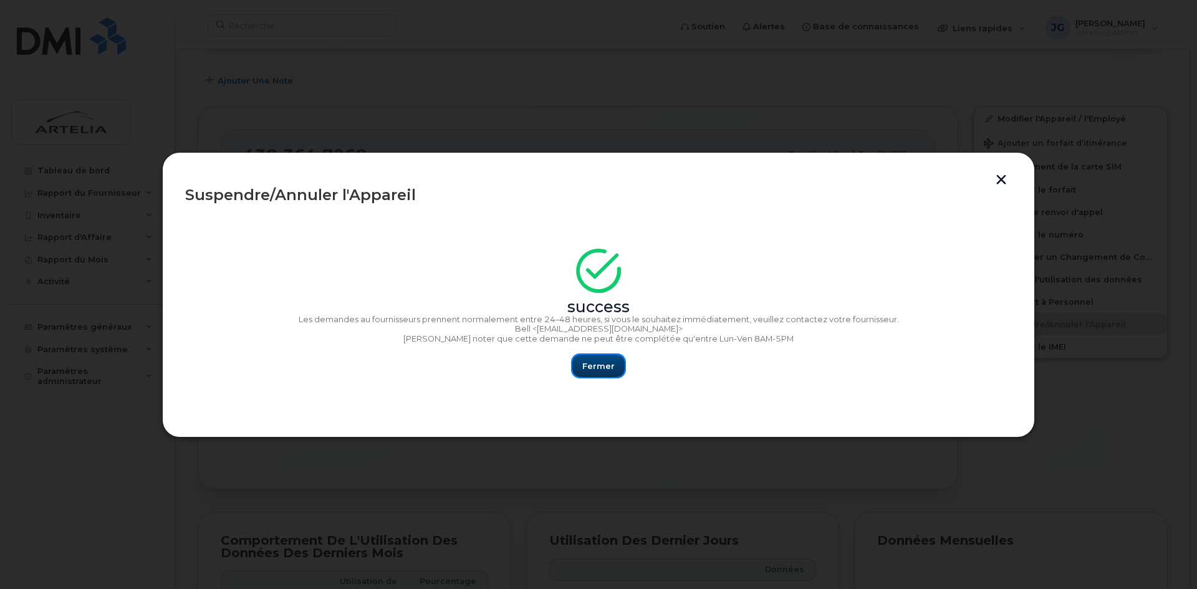
click at [580, 362] on button "Fermer" at bounding box center [598, 366] width 52 height 22
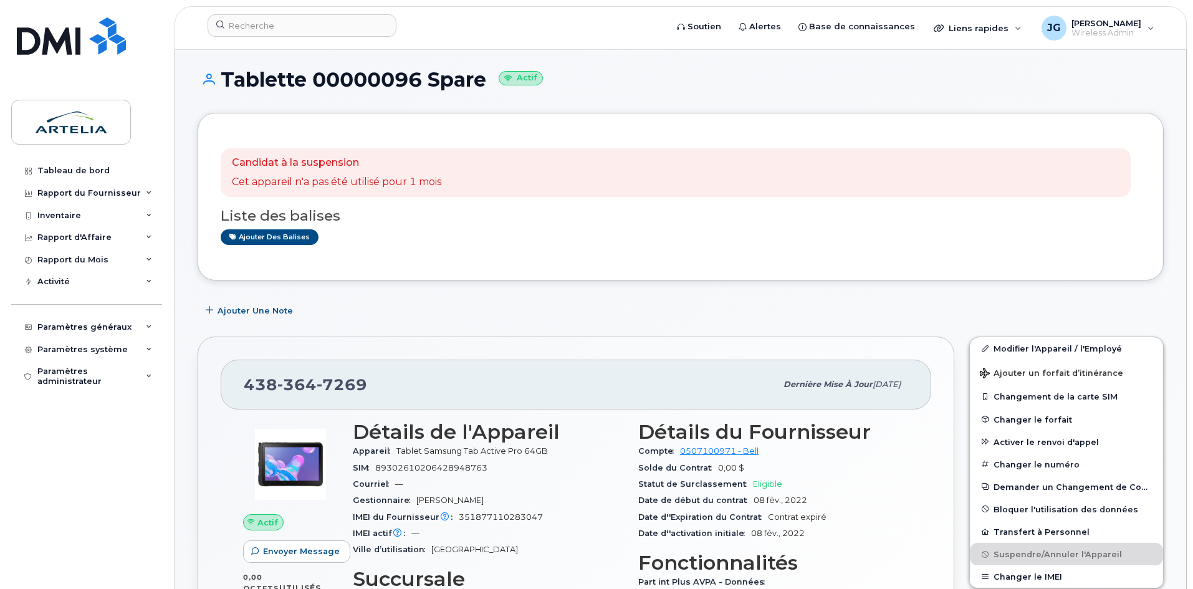
scroll to position [0, 0]
